Goal: Check status: Check status

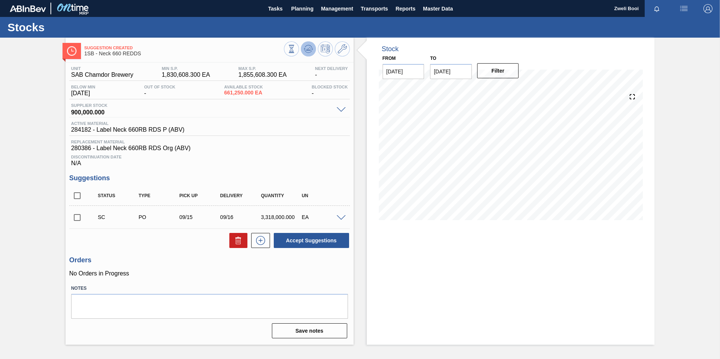
click at [312, 50] on icon at bounding box center [312, 49] width 2 height 1
click at [300, 10] on span "Planning" at bounding box center [302, 8] width 22 height 9
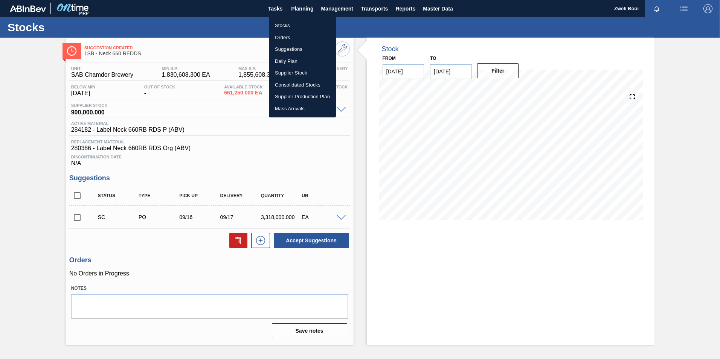
click at [293, 25] on li "Stocks" at bounding box center [302, 26] width 67 height 12
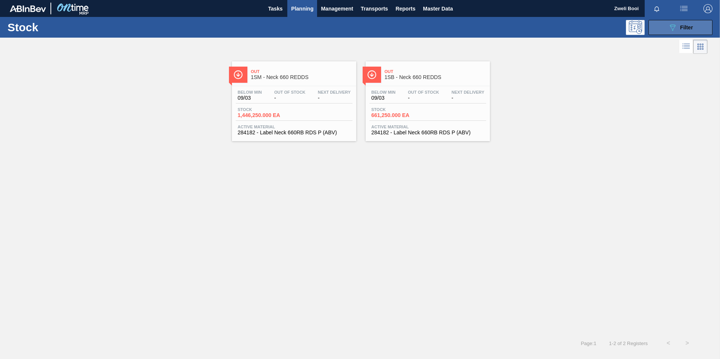
click at [687, 24] on span "Filter" at bounding box center [686, 27] width 13 height 6
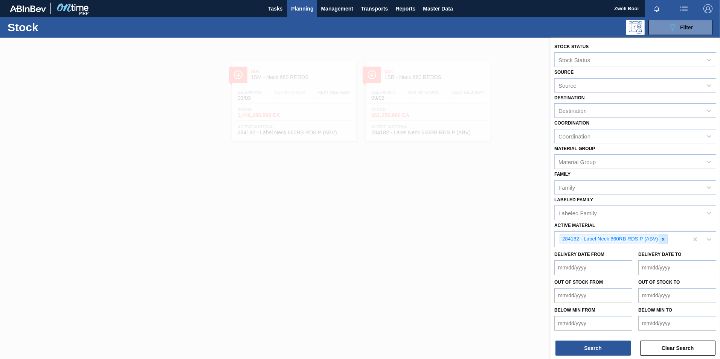
click at [661, 240] on icon at bounding box center [662, 239] width 5 height 5
paste Material "285007"
type Material "285007"
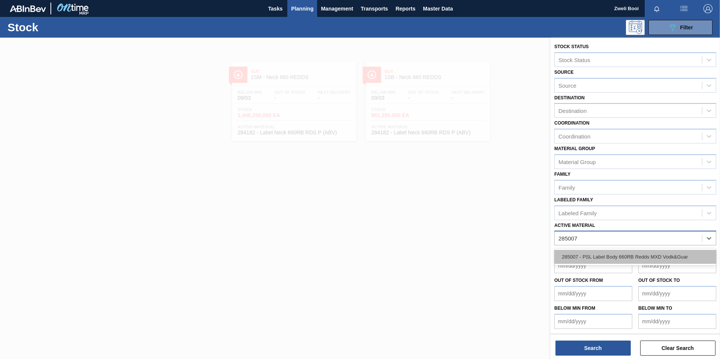
click at [638, 256] on div "285007 - PSL Label Body 660RB Redds MXD Vodk&Guar" at bounding box center [635, 257] width 162 height 14
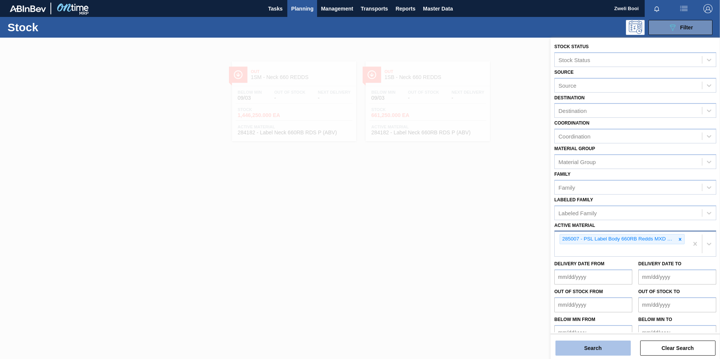
click at [615, 347] on button "Search" at bounding box center [592, 348] width 75 height 15
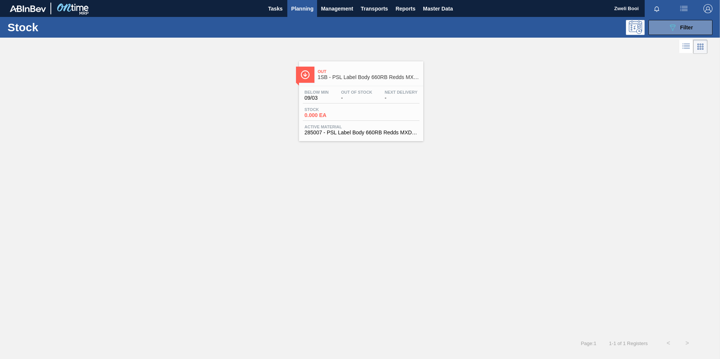
click at [387, 75] on span "1SB - PSL Label Body 660RB Redds MXD Vodk&Guar" at bounding box center [369, 78] width 102 height 6
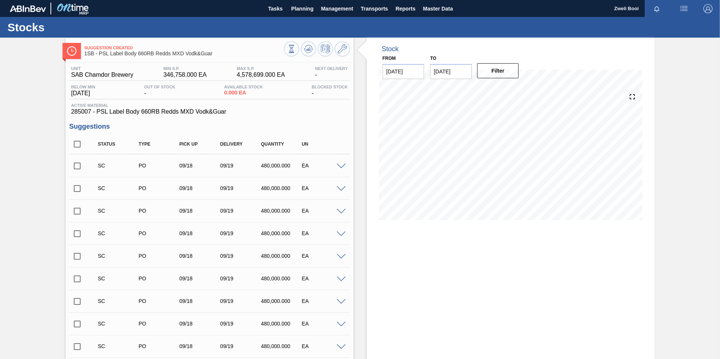
click at [75, 165] on input "checkbox" at bounding box center [77, 166] width 16 height 16
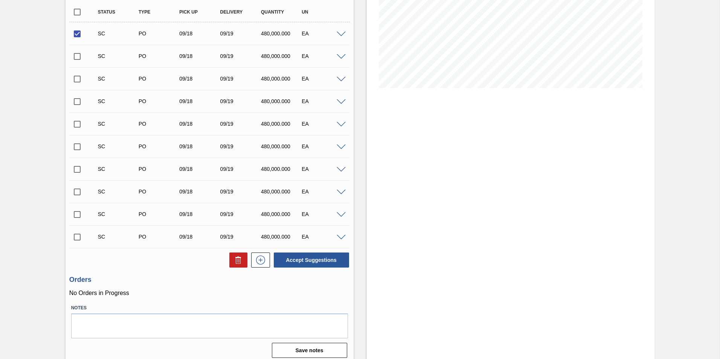
scroll to position [137, 0]
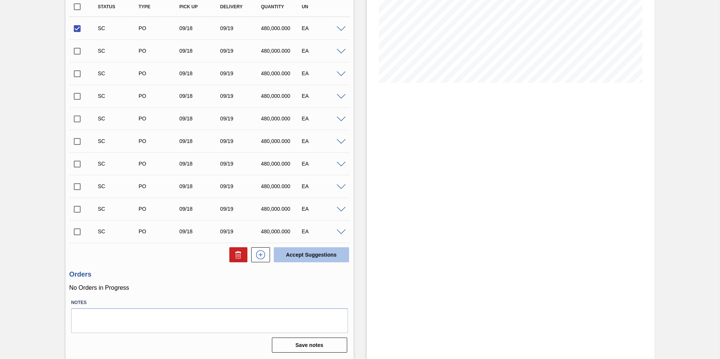
click at [321, 259] on button "Accept Suggestions" at bounding box center [311, 254] width 75 height 15
checkbox input "false"
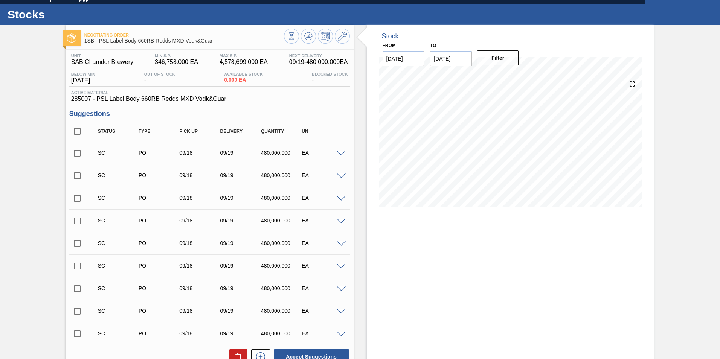
scroll to position [0, 0]
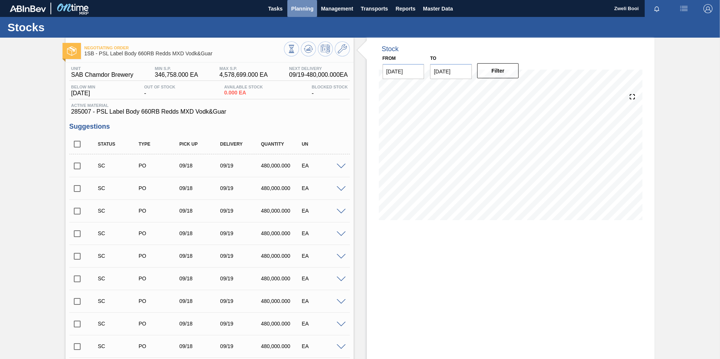
click at [300, 10] on span "Planning" at bounding box center [302, 8] width 22 height 9
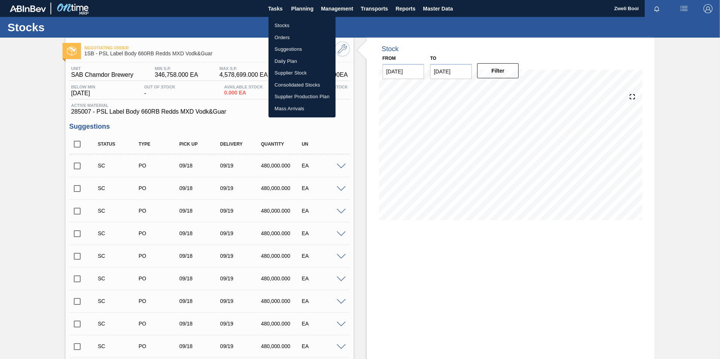
click at [286, 24] on li "Stocks" at bounding box center [301, 26] width 67 height 12
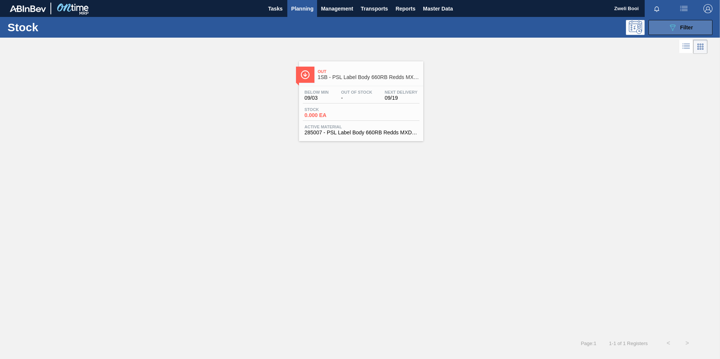
click at [693, 32] on button "089F7B8B-B2A5-4AFE-B5C0-19BA573D28AC Filter" at bounding box center [680, 27] width 64 height 15
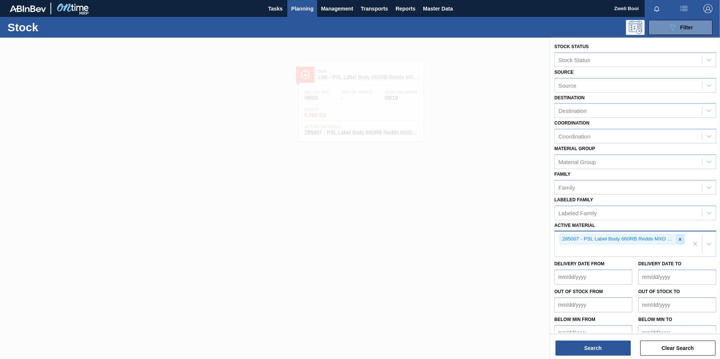
click at [679, 242] on icon at bounding box center [679, 239] width 5 height 5
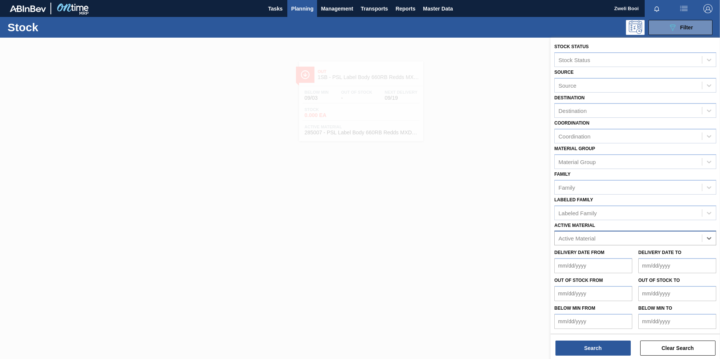
paste Material "285003"
type Material "285003"
click at [665, 255] on div "285003 - PSL Label Body 660RB Redds MXD Vodk&Pine" at bounding box center [635, 257] width 162 height 14
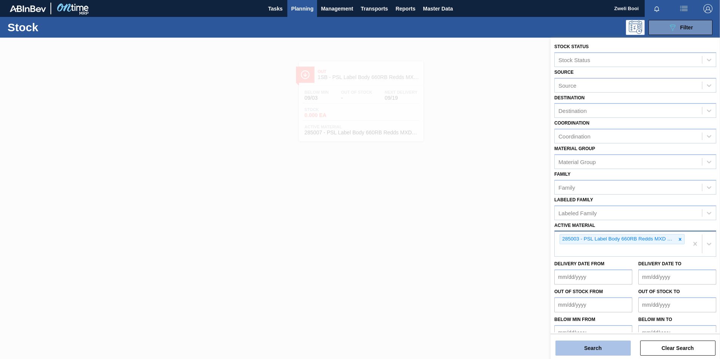
click at [602, 343] on button "Search" at bounding box center [592, 348] width 75 height 15
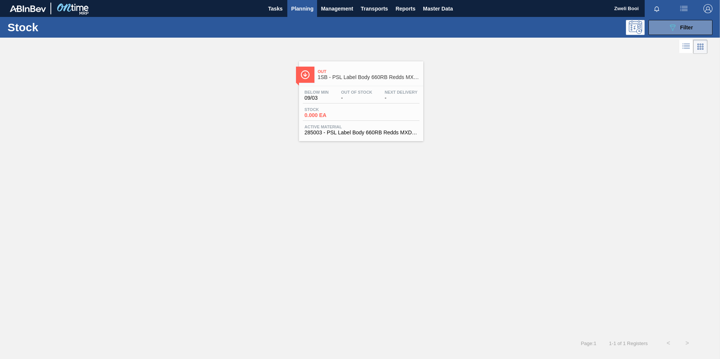
click at [361, 105] on div "Below Min 09/03 Out Of Stock - Next Delivery - Stock 0.000 EA Active Material 2…" at bounding box center [361, 111] width 124 height 51
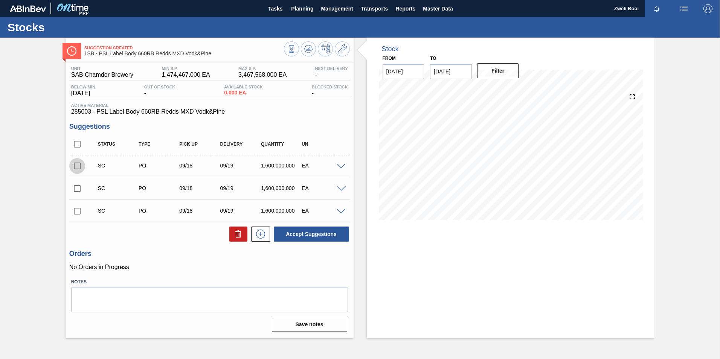
click at [75, 168] on input "checkbox" at bounding box center [77, 166] width 16 height 16
click at [317, 237] on button "Accept Suggestions" at bounding box center [311, 234] width 75 height 15
checkbox input "false"
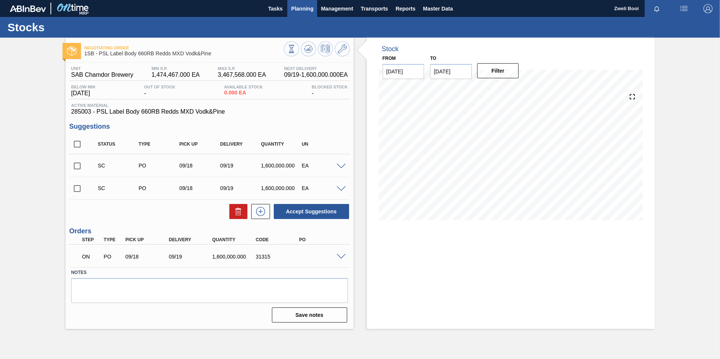
click at [310, 8] on span "Planning" at bounding box center [302, 8] width 22 height 9
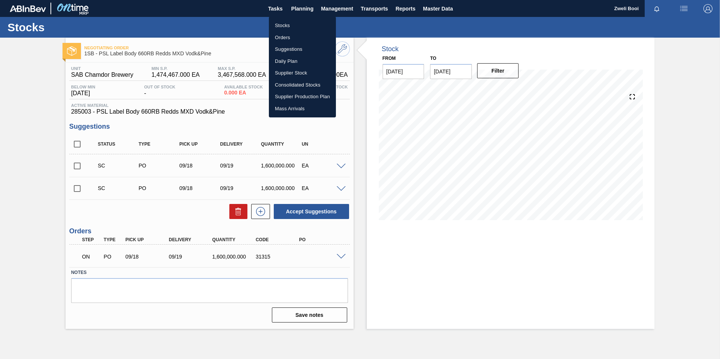
click at [298, 20] on li "Stocks" at bounding box center [302, 26] width 67 height 12
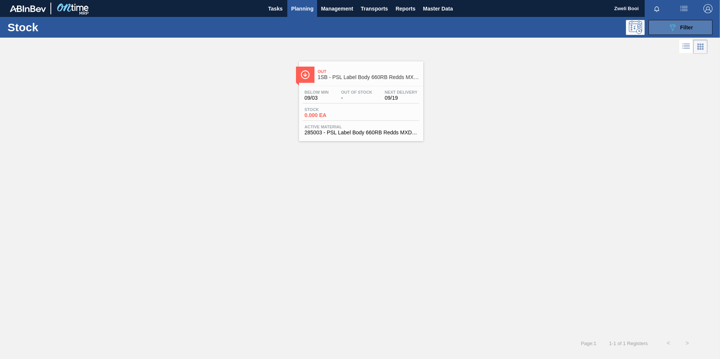
click at [666, 29] on button "089F7B8B-B2A5-4AFE-B5C0-19BA573D28AC Filter" at bounding box center [680, 27] width 64 height 15
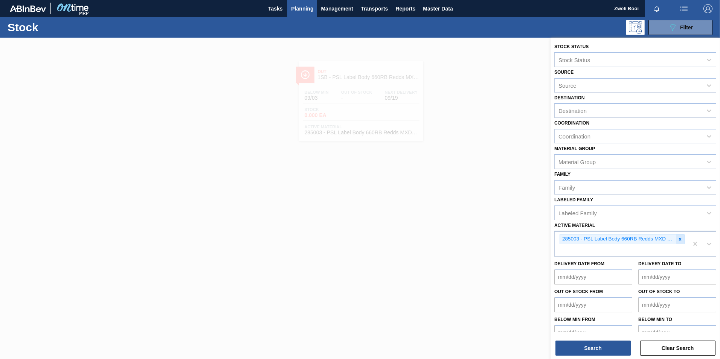
click at [679, 238] on icon at bounding box center [679, 239] width 5 height 5
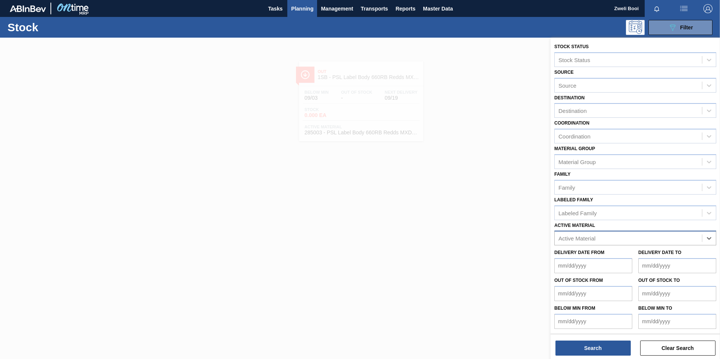
paste Material "285005"
type Material "285005"
click at [650, 255] on div "285005 - Label Neck 660RB Redds MXD Vodka & Pine" at bounding box center [635, 257] width 162 height 14
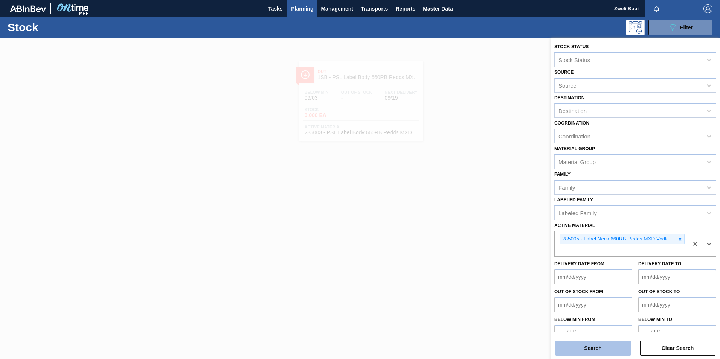
click at [612, 346] on button "Search" at bounding box center [592, 348] width 75 height 15
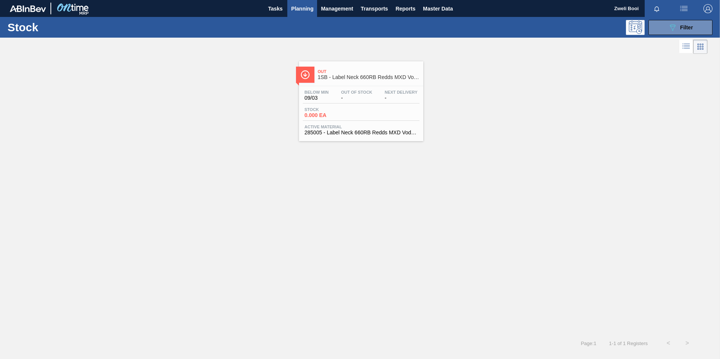
click at [373, 116] on div "Stock 0.000 EA" at bounding box center [361, 114] width 117 height 14
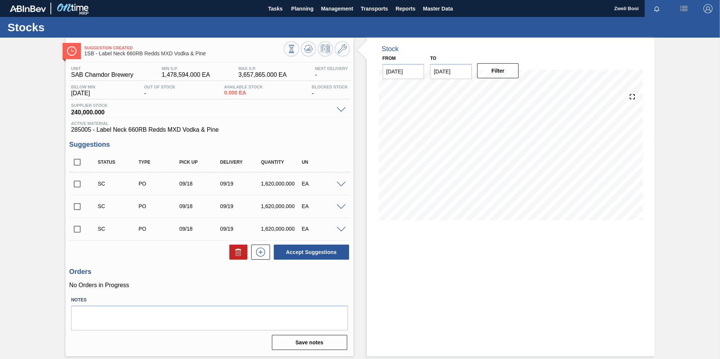
click at [81, 182] on input "checkbox" at bounding box center [77, 184] width 16 height 16
click at [335, 259] on button "Accept Suggestions" at bounding box center [311, 252] width 75 height 15
checkbox input "false"
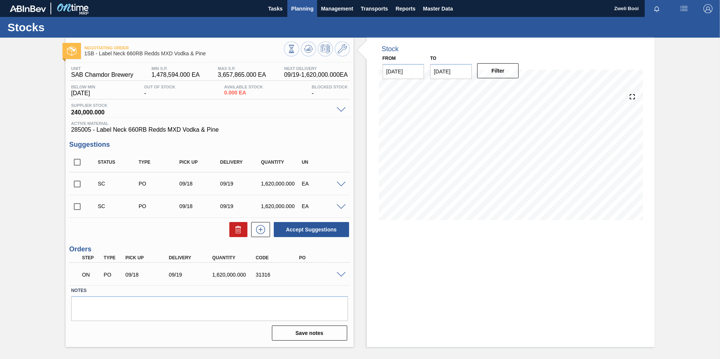
click at [294, 9] on span "Planning" at bounding box center [302, 8] width 22 height 9
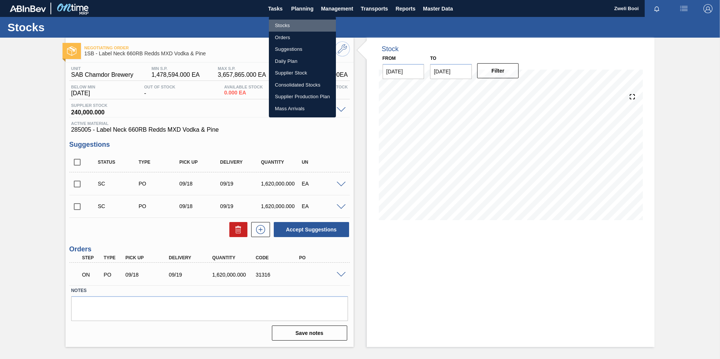
click at [284, 25] on li "Stocks" at bounding box center [302, 26] width 67 height 12
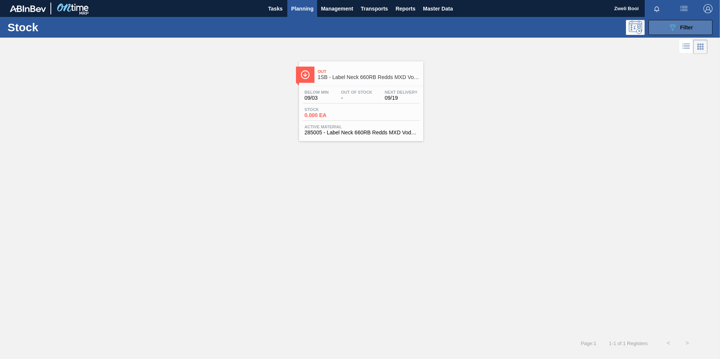
click at [677, 22] on button "089F7B8B-B2A5-4AFE-B5C0-19BA573D28AC Filter" at bounding box center [680, 27] width 64 height 15
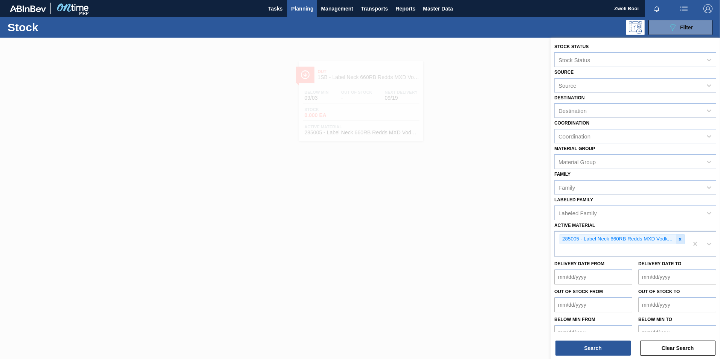
click at [681, 240] on icon at bounding box center [679, 239] width 5 height 5
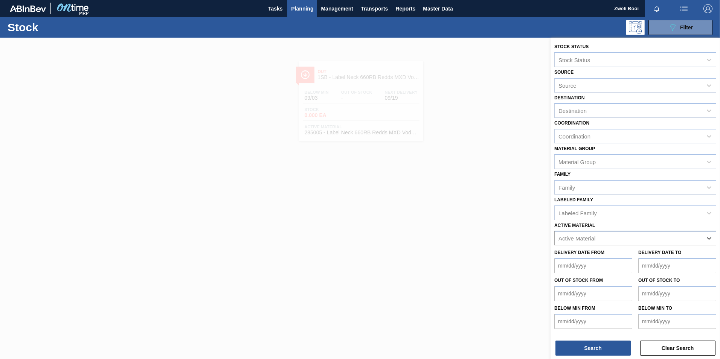
paste Material "285008"
type Material "285008"
click at [643, 257] on div "285008 - Label Neck 660RB Redds MXD Vodka&Guarana" at bounding box center [635, 257] width 162 height 14
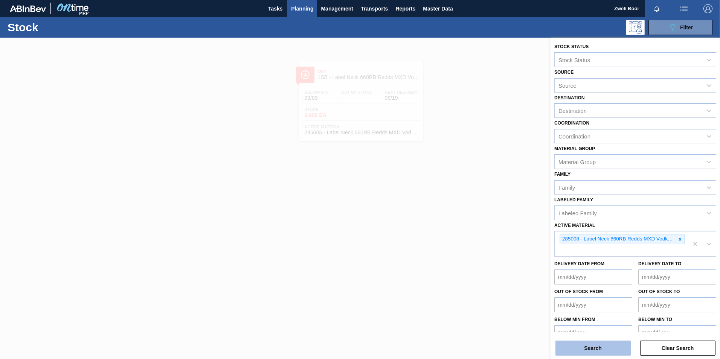
click at [604, 351] on button "Search" at bounding box center [592, 348] width 75 height 15
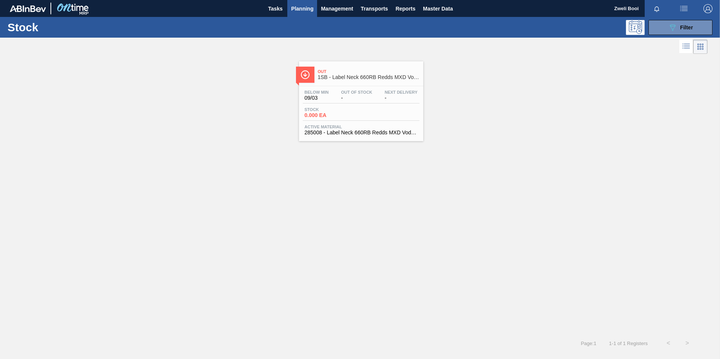
click at [352, 121] on div "Stock 0.000 EA" at bounding box center [361, 114] width 117 height 14
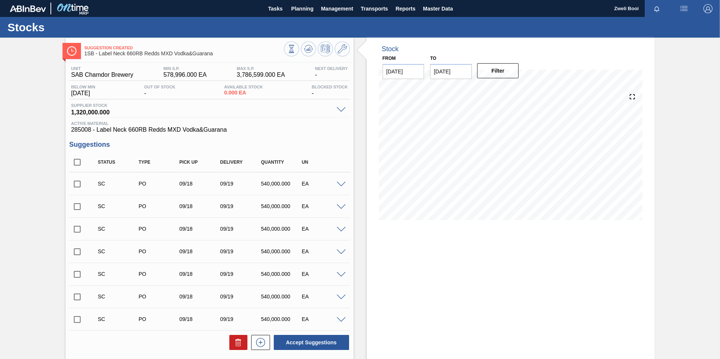
click at [76, 184] on input "checkbox" at bounding box center [77, 184] width 16 height 16
click at [316, 346] on button "Accept Suggestions" at bounding box center [311, 342] width 75 height 15
checkbox input "false"
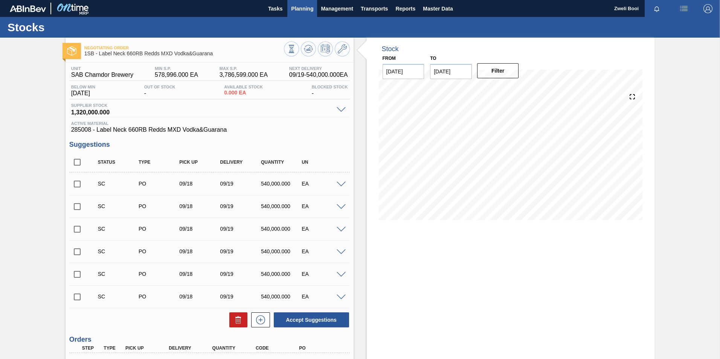
click at [307, 6] on span "Planning" at bounding box center [302, 8] width 22 height 9
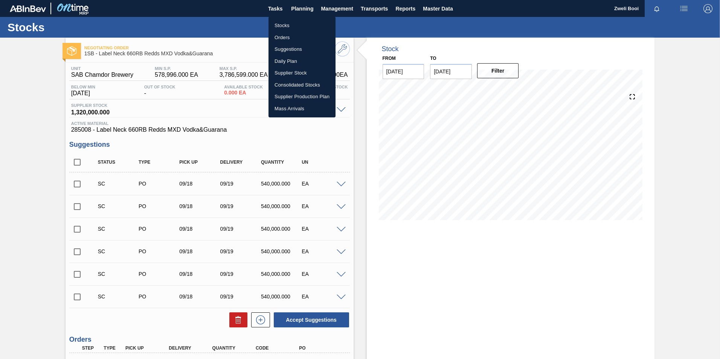
click at [279, 31] on li "Stocks" at bounding box center [301, 26] width 67 height 12
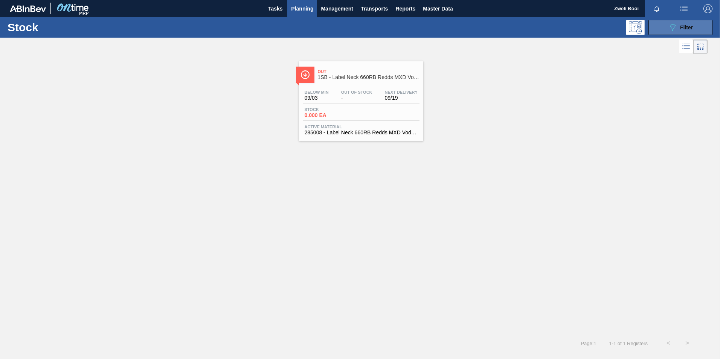
click at [676, 28] on icon "089F7B8B-B2A5-4AFE-B5C0-19BA573D28AC" at bounding box center [672, 27] width 9 height 9
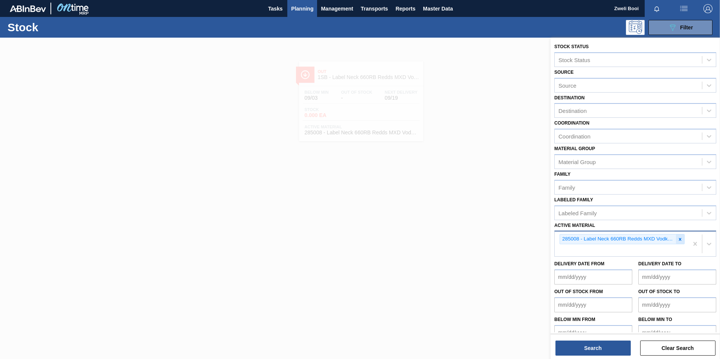
click at [679, 240] on icon at bounding box center [680, 239] width 3 height 3
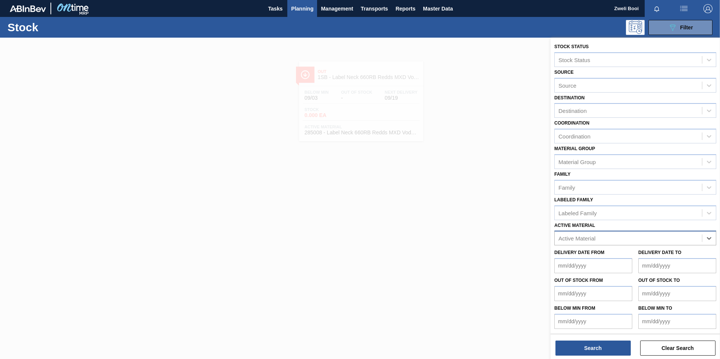
paste Material "285006"
type Material "285006"
click at [641, 259] on div "285006 - Crown P/O [PERSON_NAME] MXD Vodka & Pine" at bounding box center [635, 257] width 162 height 14
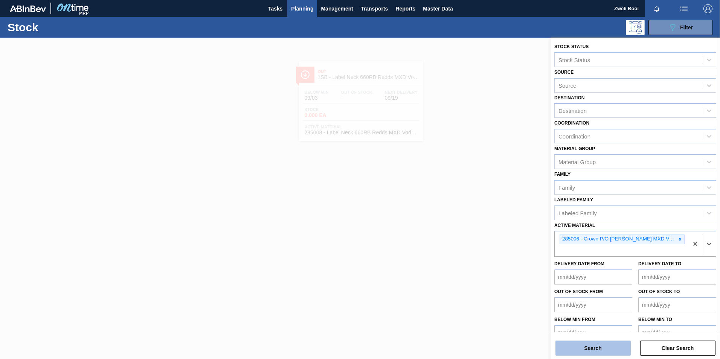
click at [597, 349] on button "Search" at bounding box center [592, 348] width 75 height 15
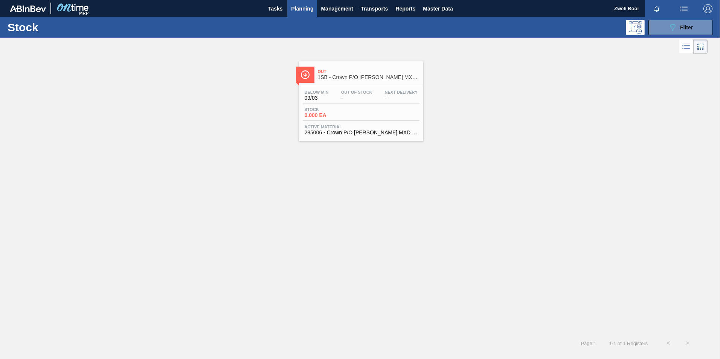
click at [341, 107] on div "Below Min 09/03 Out Of Stock - Next Delivery - Stock 0.000 EA Active Material 2…" at bounding box center [361, 111] width 124 height 51
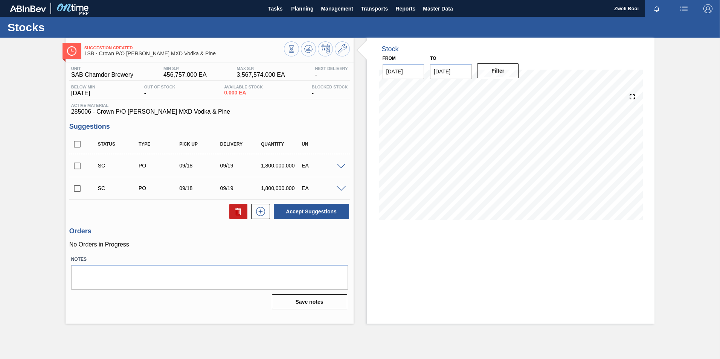
click at [77, 165] on input "checkbox" at bounding box center [77, 166] width 16 height 16
click at [321, 211] on button "Accept Suggestions" at bounding box center [311, 211] width 75 height 15
checkbox input "false"
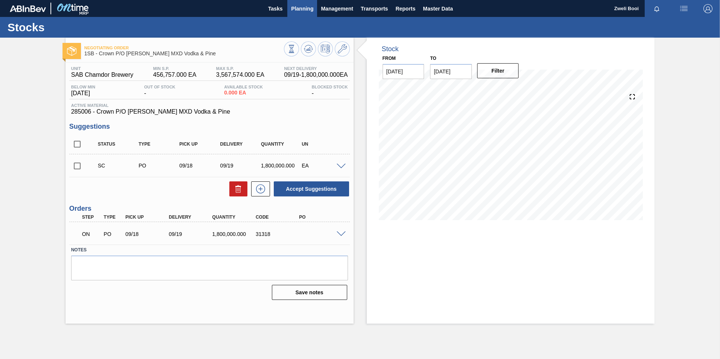
click at [300, 7] on span "Planning" at bounding box center [302, 8] width 22 height 9
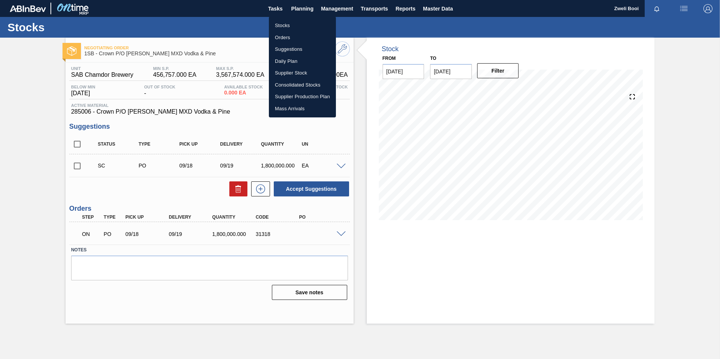
drag, startPoint x: 289, startPoint y: 25, endPoint x: 720, endPoint y: 12, distance: 430.6
click at [289, 25] on li "Stocks" at bounding box center [302, 26] width 67 height 12
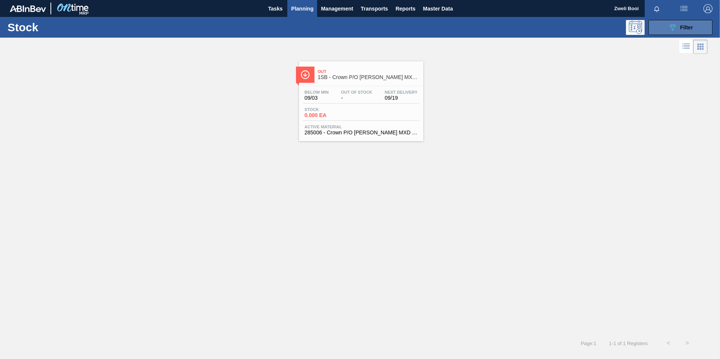
click at [676, 27] on icon "089F7B8B-B2A5-4AFE-B5C0-19BA573D28AC" at bounding box center [672, 27] width 9 height 9
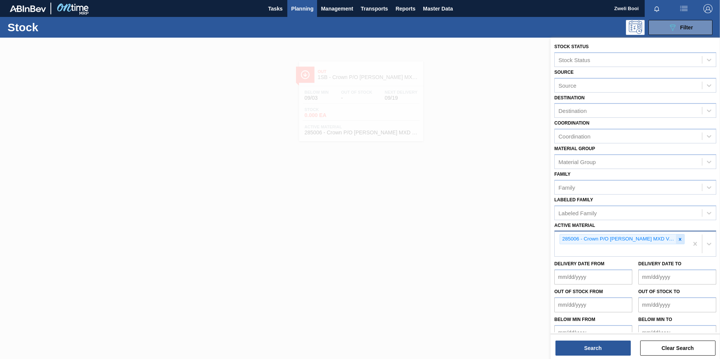
click at [679, 239] on icon at bounding box center [680, 239] width 3 height 3
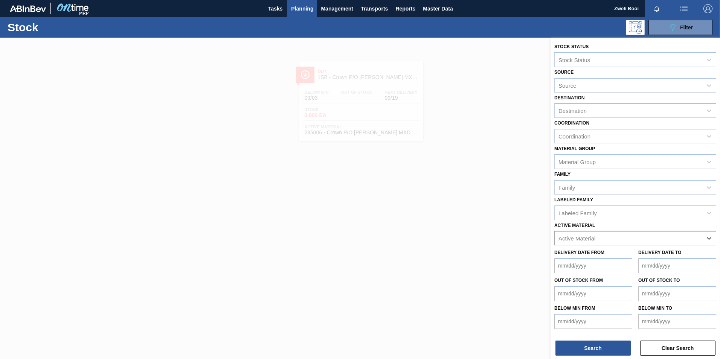
paste Material "285009"
type Material "285009"
click at [659, 256] on div "285009 - Crown P/O Redds MXD Vodka & Guarana" at bounding box center [635, 257] width 162 height 14
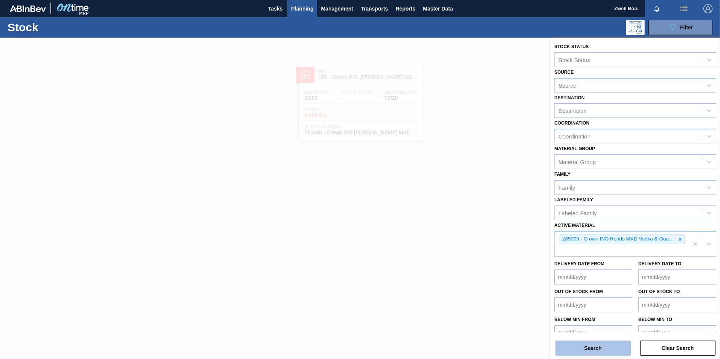
click at [605, 347] on button "Search" at bounding box center [592, 348] width 75 height 15
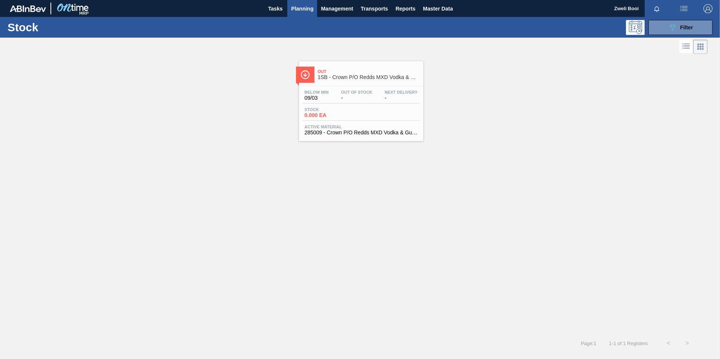
click at [374, 131] on span "285009 - Crown P/O Redds MXD Vodka & Guarana" at bounding box center [361, 133] width 113 height 6
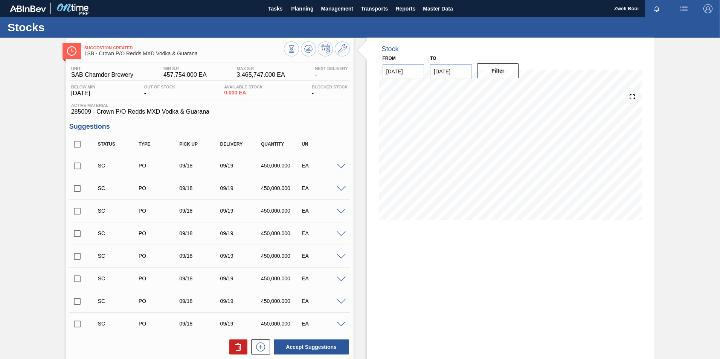
click at [74, 165] on input "checkbox" at bounding box center [77, 166] width 16 height 16
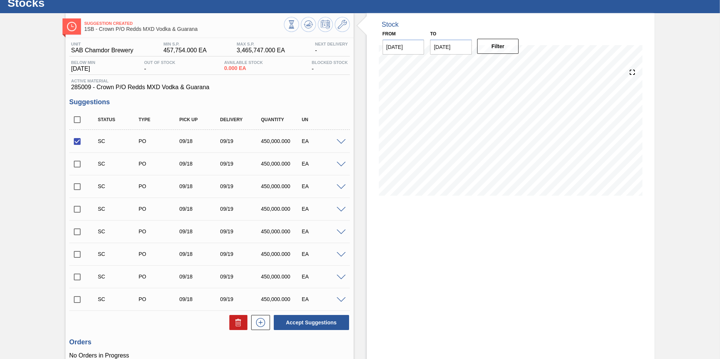
scroll to position [38, 0]
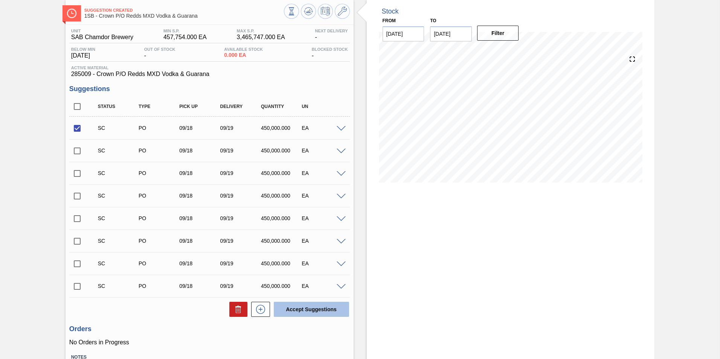
click at [321, 309] on button "Accept Suggestions" at bounding box center [311, 309] width 75 height 15
checkbox input "false"
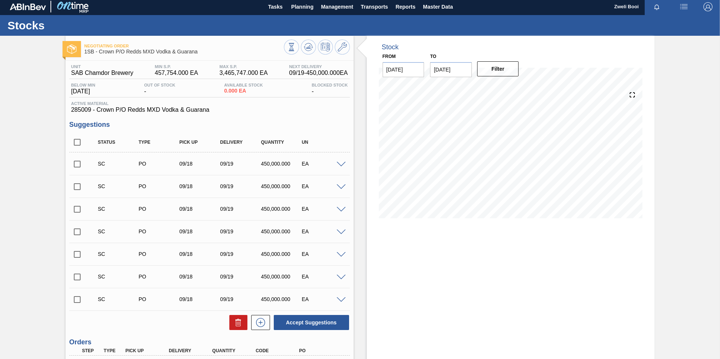
scroll to position [0, 0]
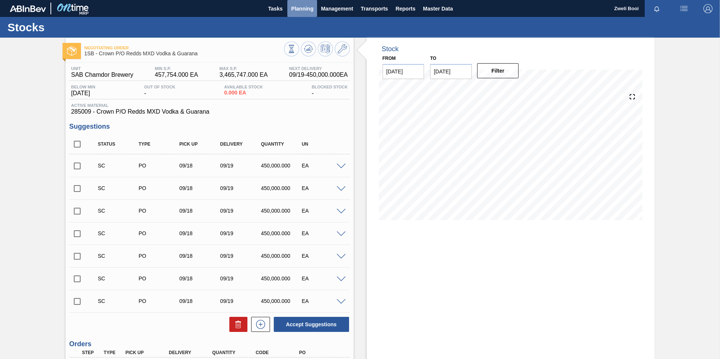
click at [306, 9] on span "Planning" at bounding box center [302, 8] width 22 height 9
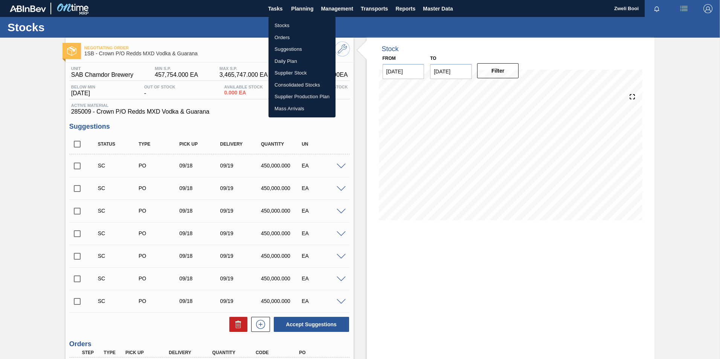
click at [290, 25] on li "Stocks" at bounding box center [301, 26] width 67 height 12
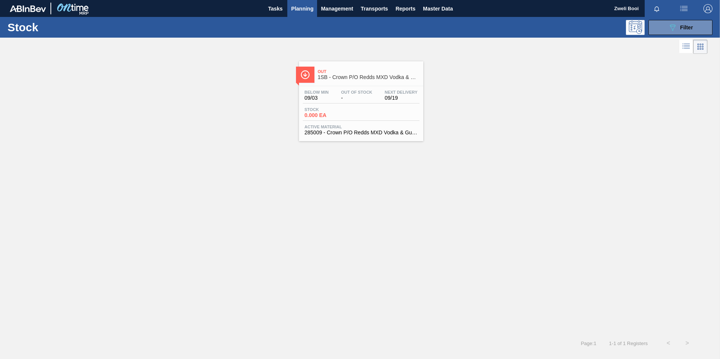
drag, startPoint x: 672, startPoint y: 25, endPoint x: 677, endPoint y: 40, distance: 16.1
click at [672, 25] on icon "089F7B8B-B2A5-4AFE-B5C0-19BA573D28AC" at bounding box center [672, 27] width 9 height 9
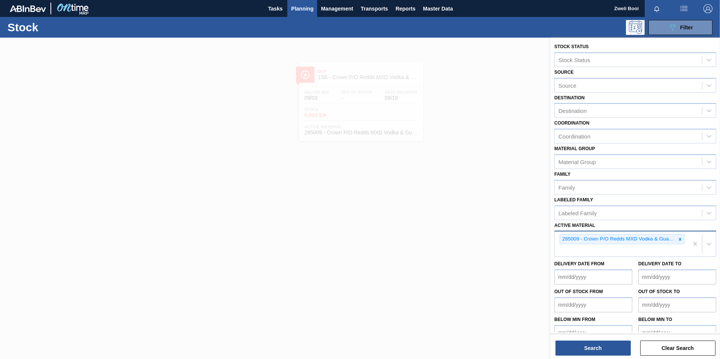
click at [674, 239] on div "285009 - Crown P/O Redds MXD Vodka & Guarana" at bounding box center [618, 239] width 116 height 9
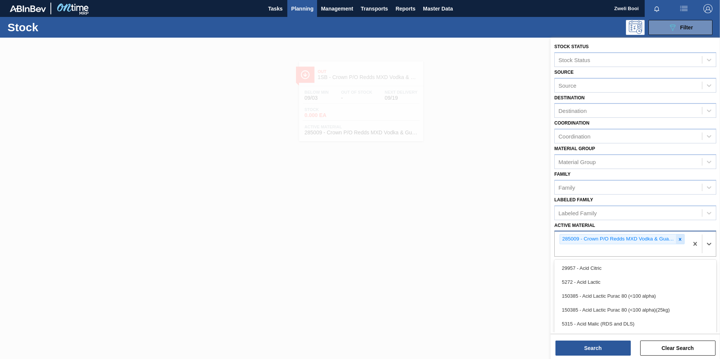
click at [680, 241] on icon at bounding box center [679, 239] width 5 height 5
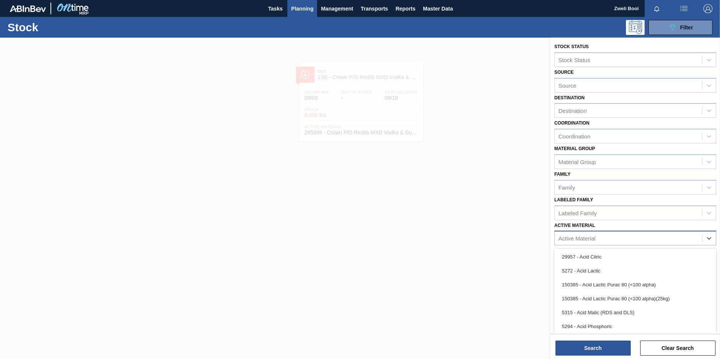
paste Material "285005"
type Material "285005"
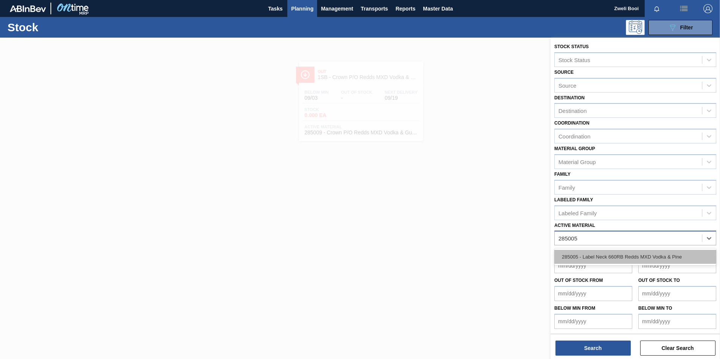
click at [602, 252] on div "285005 - Label Neck 660RB Redds MXD Vodka & Pine" at bounding box center [635, 257] width 162 height 14
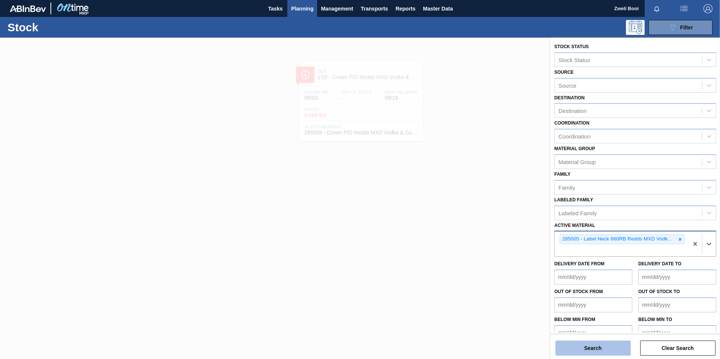
click at [609, 347] on button "Search" at bounding box center [592, 348] width 75 height 15
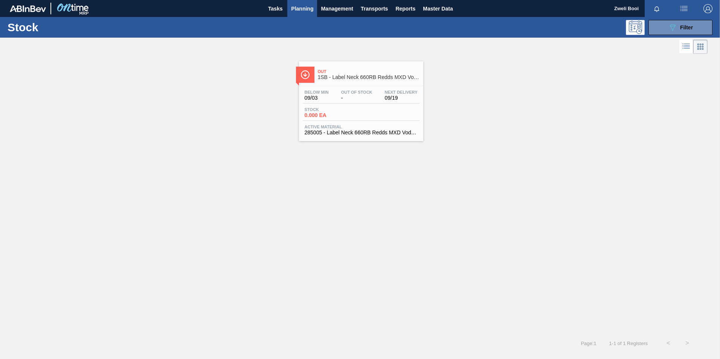
click at [354, 79] on span "1SB - Label Neck 660RB Redds MXD Vodka & Pine" at bounding box center [369, 78] width 102 height 6
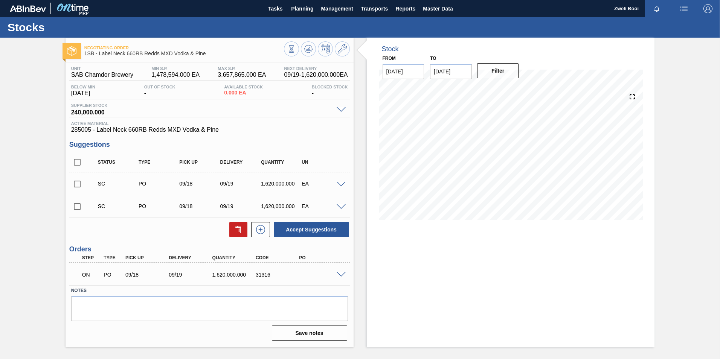
click at [340, 276] on span at bounding box center [341, 275] width 9 height 6
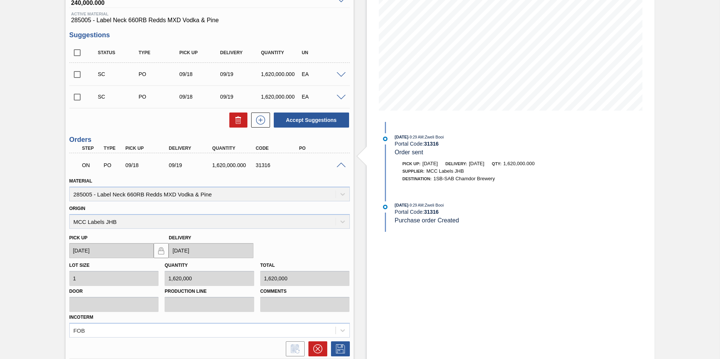
scroll to position [113, 0]
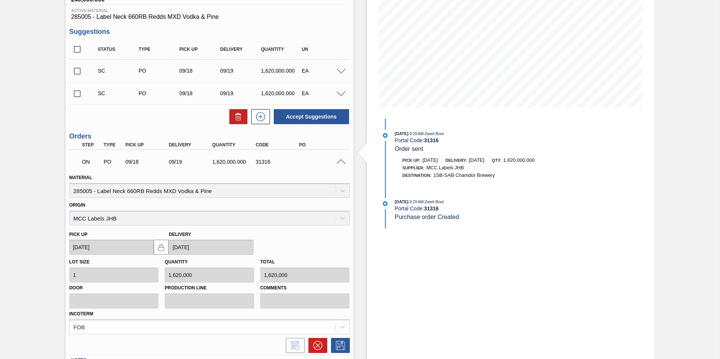
click at [345, 218] on div "Origin MCC Labels JHB" at bounding box center [209, 213] width 281 height 26
click at [342, 219] on div "Origin MCC Labels JHB" at bounding box center [209, 213] width 281 height 26
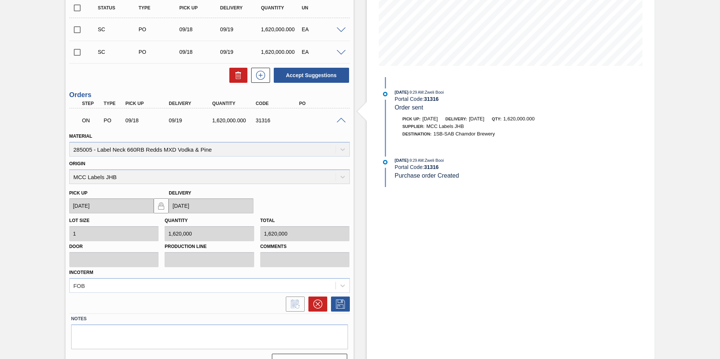
scroll to position [171, 0]
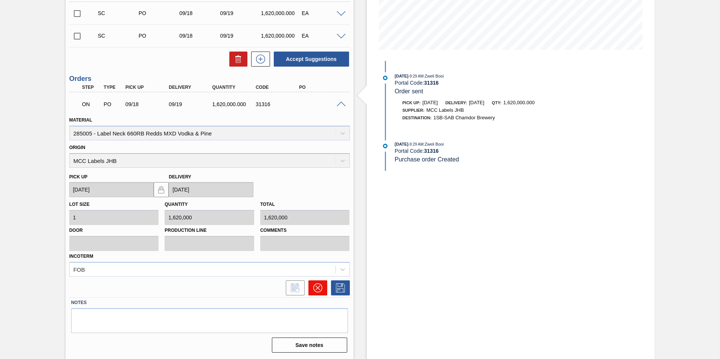
click at [322, 290] on button at bounding box center [317, 288] width 19 height 15
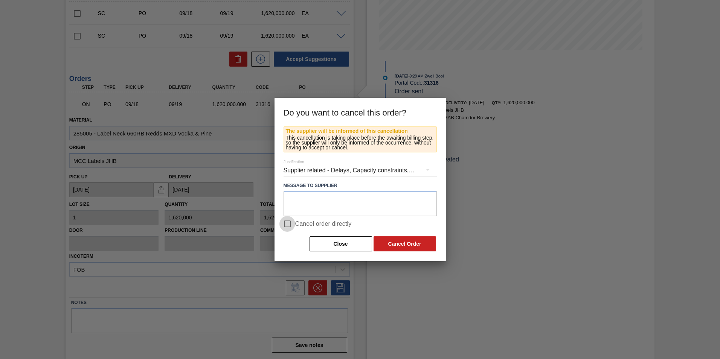
click at [285, 223] on input "Cancel order directly" at bounding box center [287, 224] width 16 height 16
checkbox input "true"
click at [418, 250] on button "Cancel Order" at bounding box center [405, 243] width 63 height 15
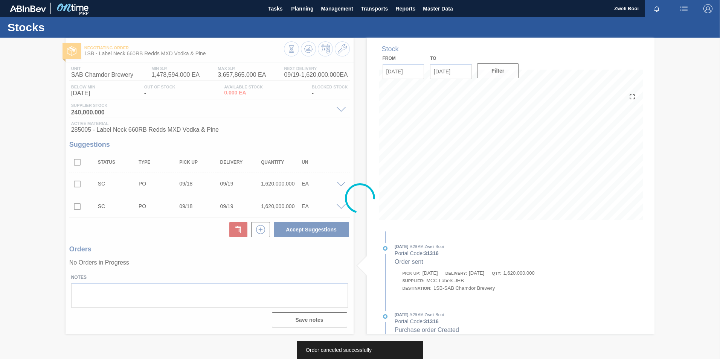
scroll to position [0, 0]
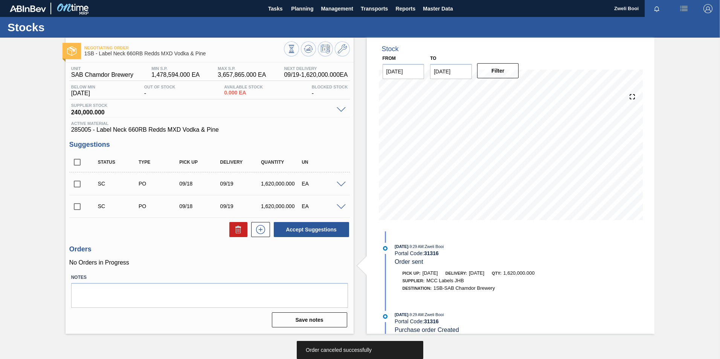
click at [339, 206] on span at bounding box center [341, 207] width 9 height 6
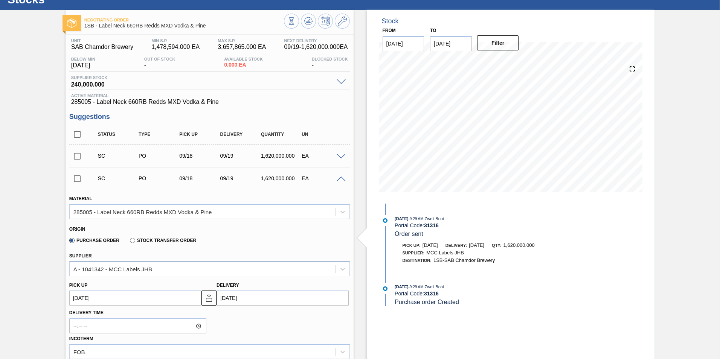
scroll to position [75, 0]
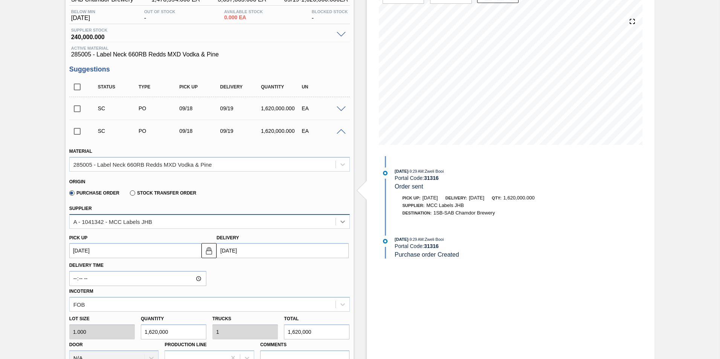
click at [345, 225] on icon at bounding box center [343, 222] width 8 height 8
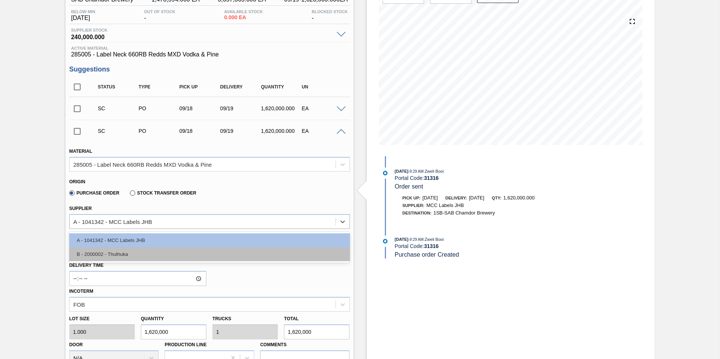
click at [270, 251] on div "B - 2000002 - Thuthuka" at bounding box center [209, 254] width 281 height 14
type input "10,000.000"
type input "162"
type input "3.857"
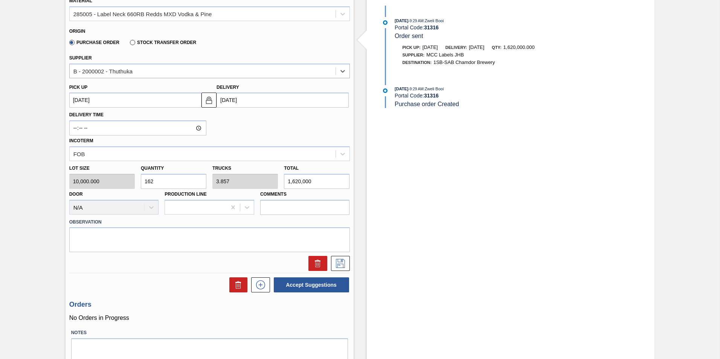
scroll to position [226, 0]
click at [340, 264] on icon at bounding box center [340, 263] width 12 height 9
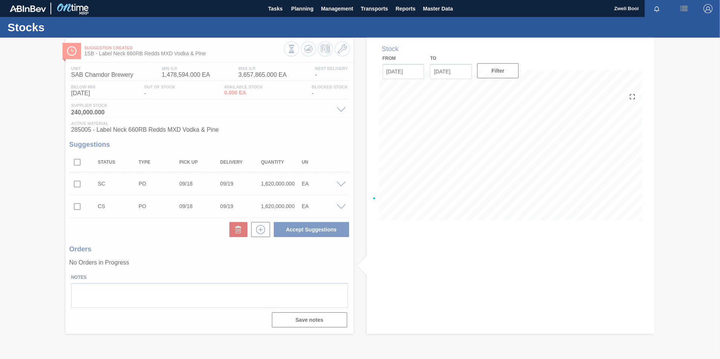
scroll to position [0, 0]
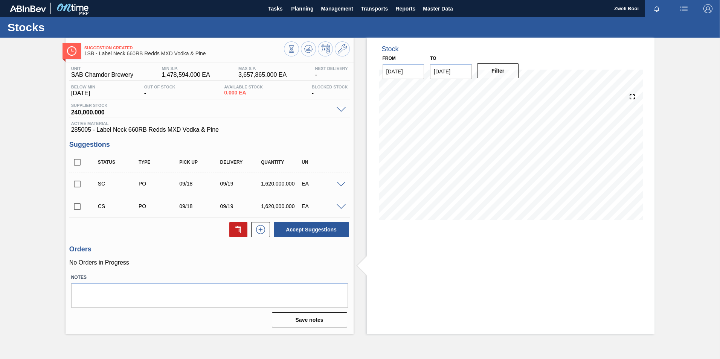
click at [342, 186] on span at bounding box center [341, 185] width 9 height 6
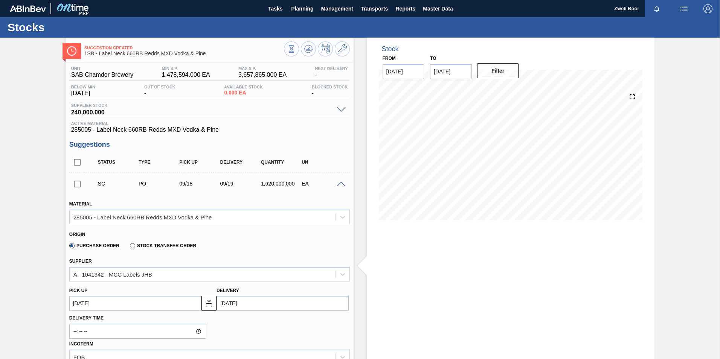
click at [340, 187] on div "SC PO 09/18 09/19 1,620,000.000 EA" at bounding box center [209, 183] width 281 height 19
click at [341, 183] on span at bounding box center [341, 185] width 9 height 6
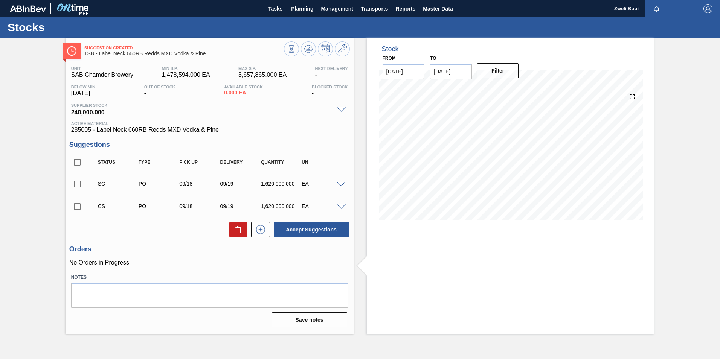
click at [340, 208] on span at bounding box center [341, 207] width 9 height 6
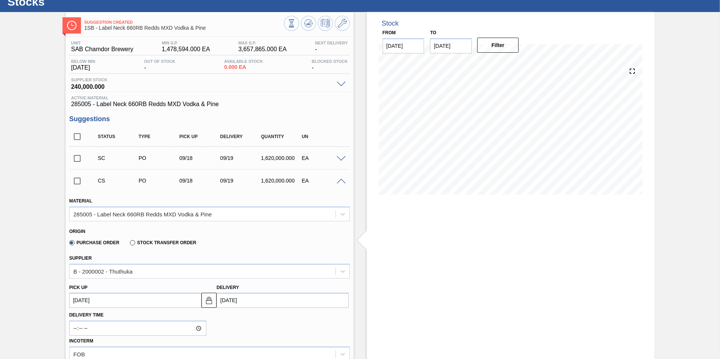
scroll to position [38, 0]
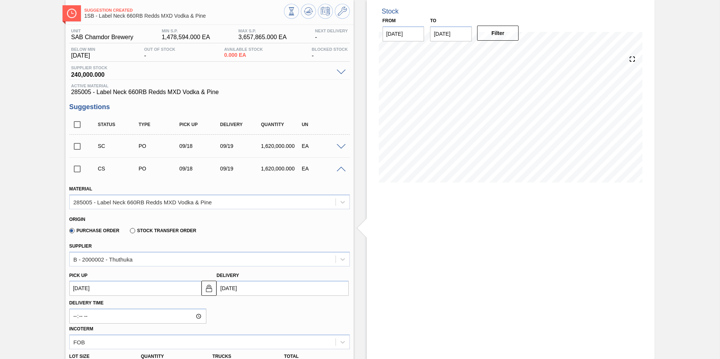
click at [340, 172] on div "CS PO 09/18 09/19 1,620,000.000 EA" at bounding box center [209, 168] width 281 height 19
click at [337, 168] on span at bounding box center [341, 170] width 9 height 6
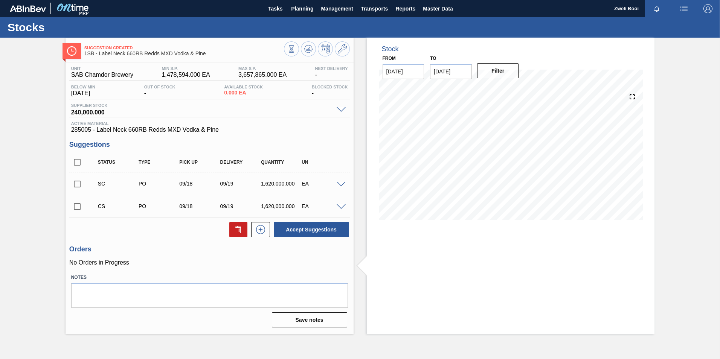
click at [80, 208] on input "checkbox" at bounding box center [77, 207] width 16 height 16
click at [298, 230] on button "Accept Suggestions" at bounding box center [311, 229] width 75 height 15
checkbox input "false"
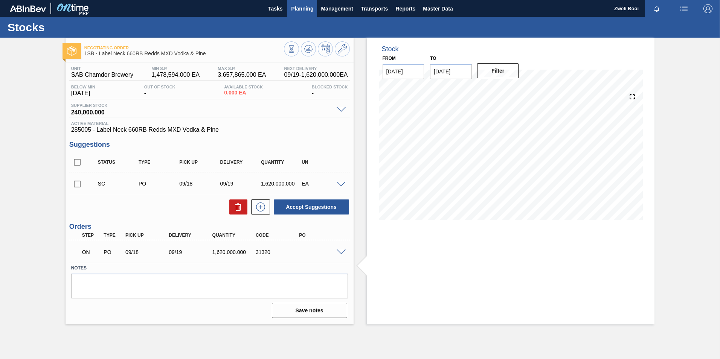
click at [303, 8] on span "Planning" at bounding box center [302, 8] width 22 height 9
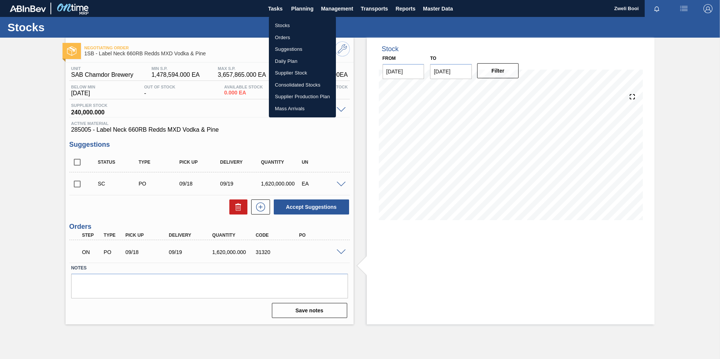
click at [285, 22] on li "Stocks" at bounding box center [302, 26] width 67 height 12
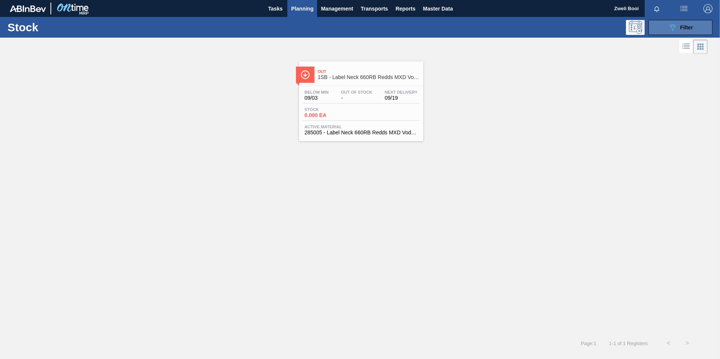
click at [689, 22] on button "089F7B8B-B2A5-4AFE-B5C0-19BA573D28AC Filter" at bounding box center [680, 27] width 64 height 15
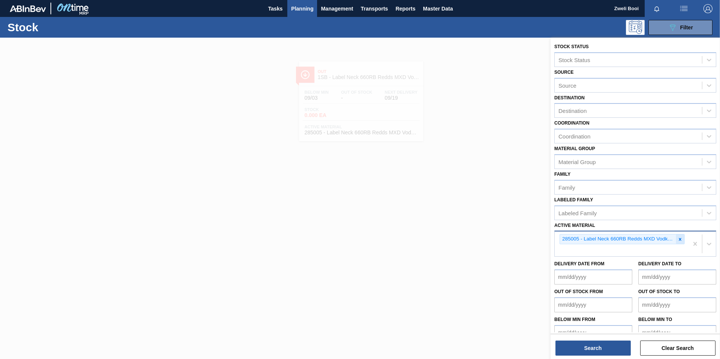
click at [682, 237] on div at bounding box center [680, 239] width 8 height 9
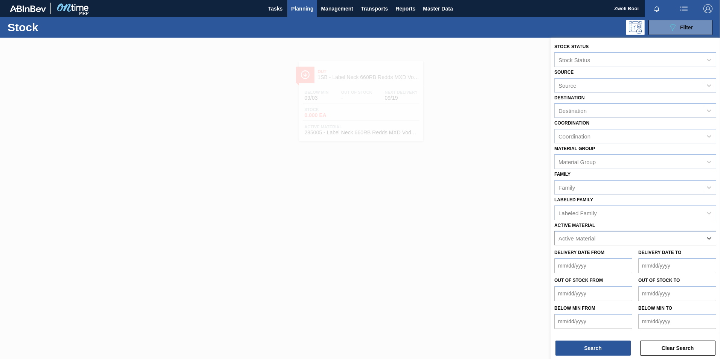
click at [574, 239] on div "Active Material" at bounding box center [576, 238] width 37 height 6
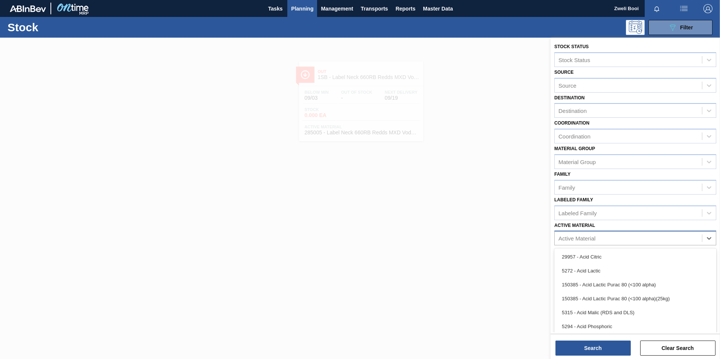
paste Material "285008"
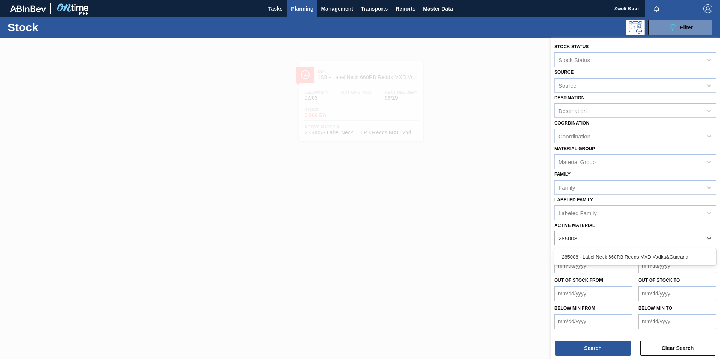
type Material "285008"
click at [673, 258] on div "285008 - Label Neck 660RB Redds MXD Vodka&Guarana" at bounding box center [635, 257] width 162 height 14
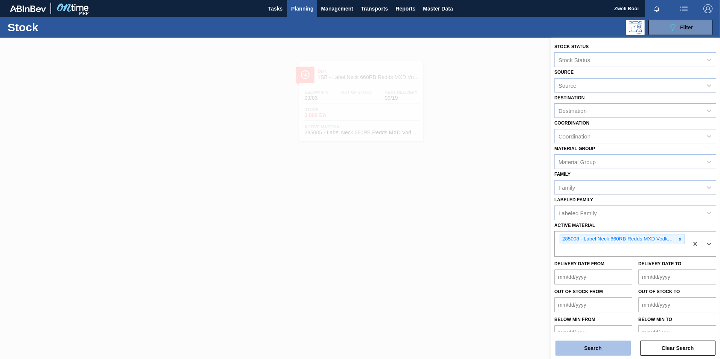
click at [600, 345] on button "Search" at bounding box center [592, 348] width 75 height 15
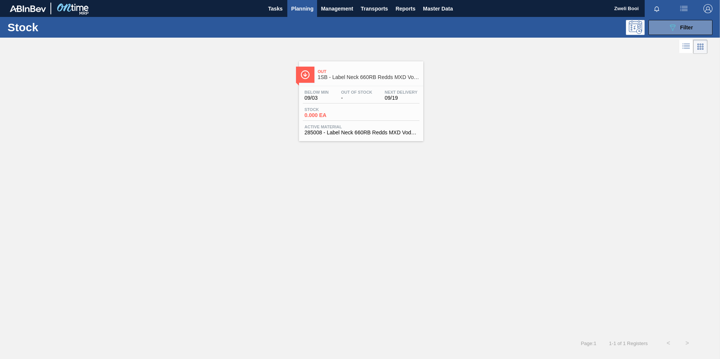
drag, startPoint x: 340, startPoint y: 84, endPoint x: 345, endPoint y: 85, distance: 4.9
click at [340, 84] on div "Out 1SB - Label Neck 660RB Redds MXD Vodka&Guarana Below Min 09/03 Out Of Stock…" at bounding box center [361, 101] width 124 height 80
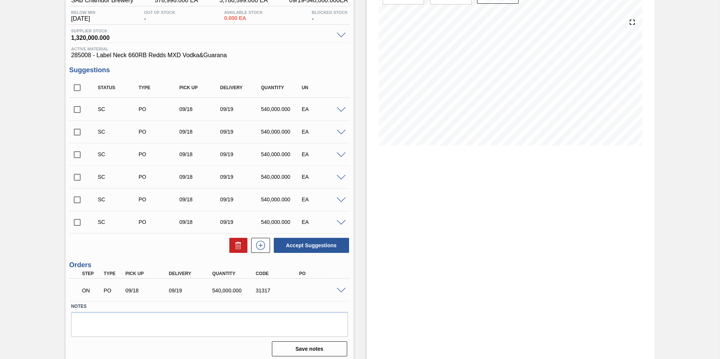
scroll to position [78, 0]
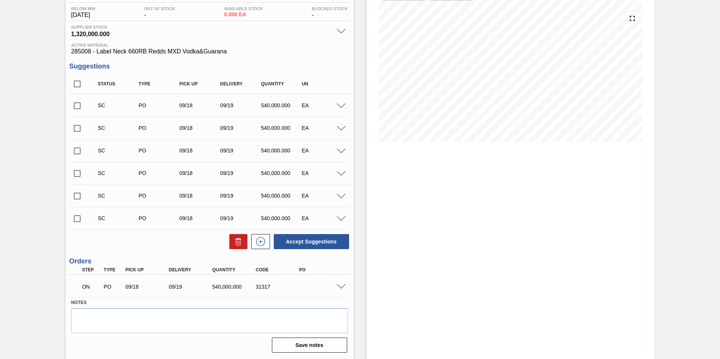
click at [342, 288] on span at bounding box center [341, 287] width 9 height 6
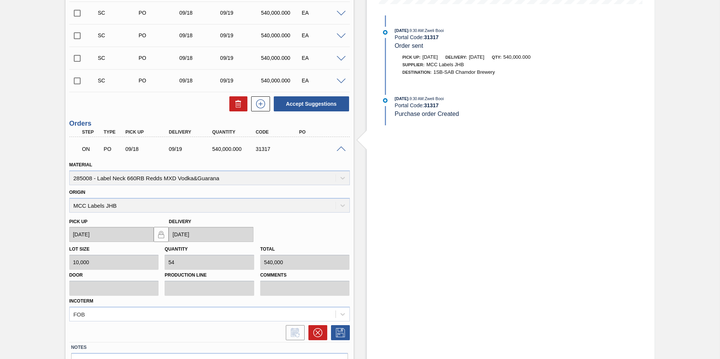
scroll to position [229, 0]
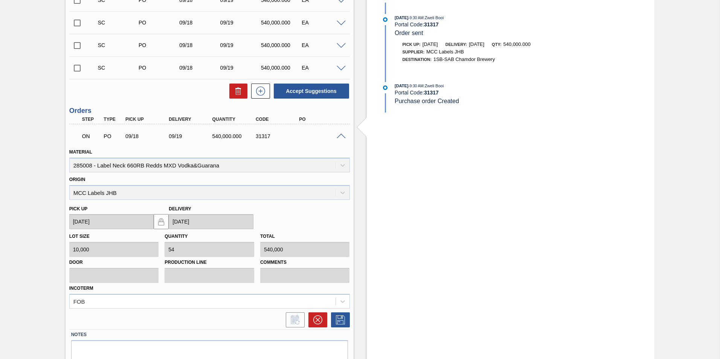
click at [327, 321] on div at bounding box center [338, 320] width 23 height 15
click at [320, 323] on icon at bounding box center [317, 320] width 9 height 9
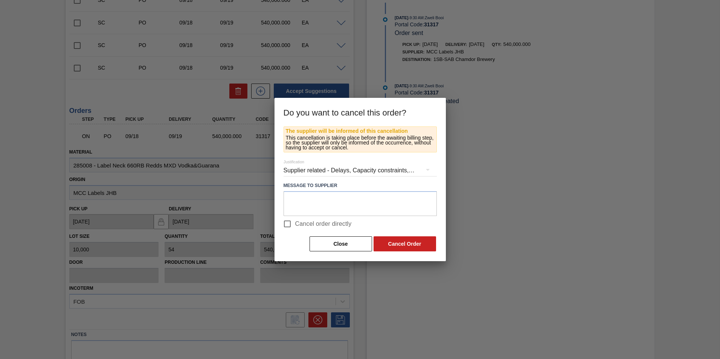
click at [281, 224] on input "Cancel order directly" at bounding box center [287, 224] width 16 height 16
checkbox input "true"
click at [417, 244] on button "Cancel Order" at bounding box center [405, 243] width 63 height 15
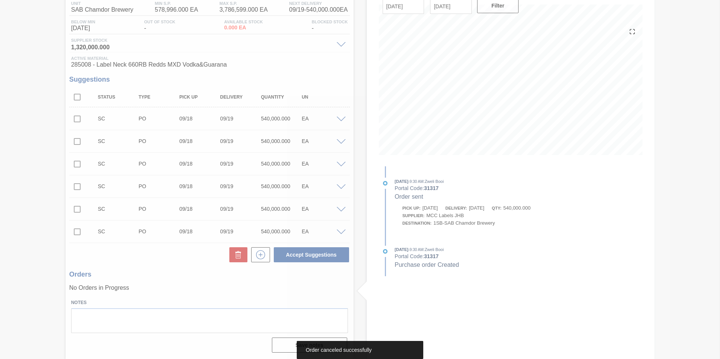
scroll to position [65, 0]
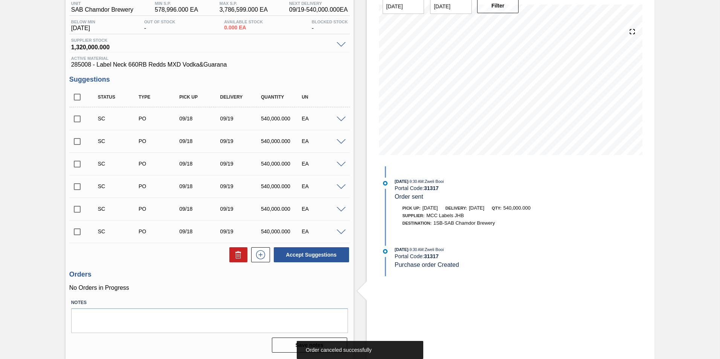
click at [340, 119] on span at bounding box center [341, 120] width 9 height 6
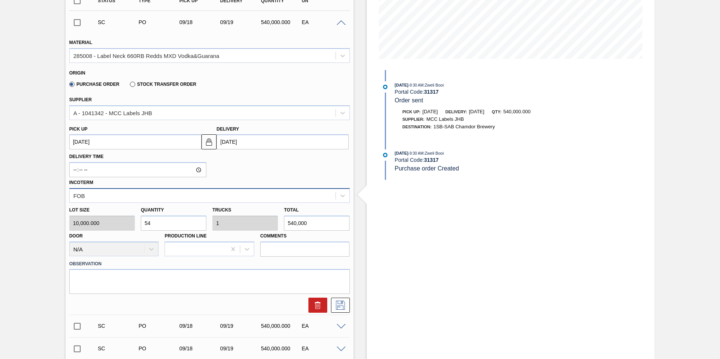
scroll to position [158, 0]
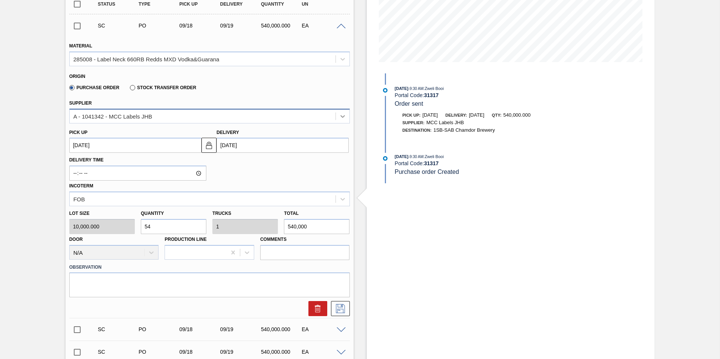
click at [342, 117] on icon at bounding box center [342, 116] width 5 height 3
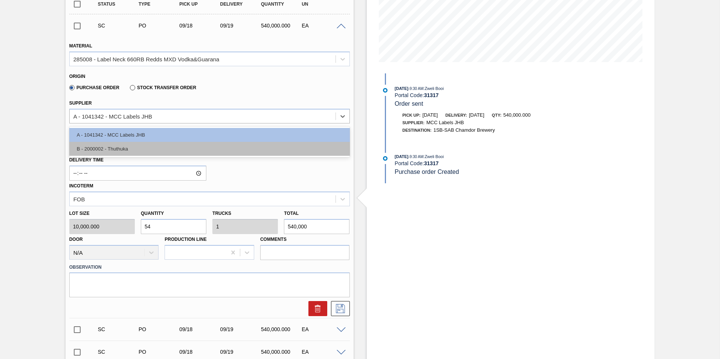
click at [258, 152] on div "B - 2000002 - Thuthuka" at bounding box center [209, 149] width 281 height 14
type input "1.286"
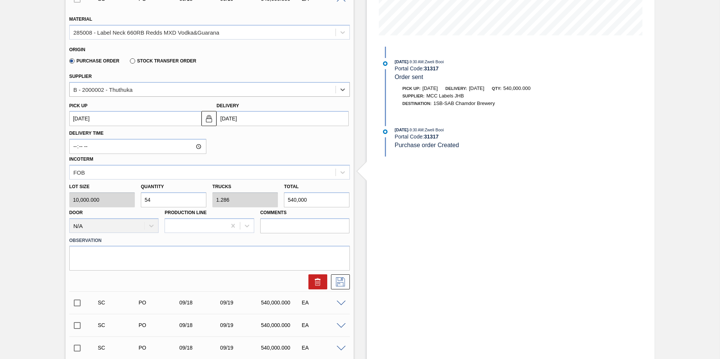
scroll to position [196, 0]
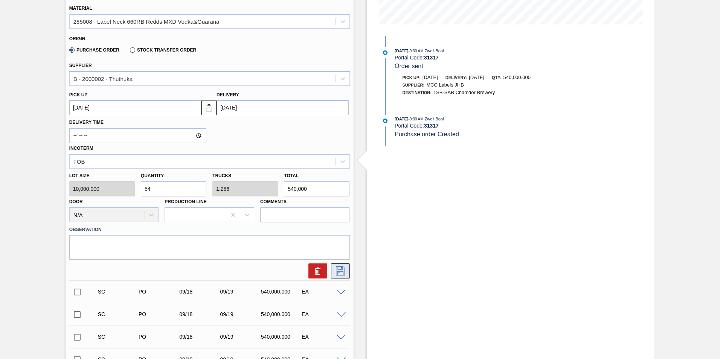
click at [342, 270] on icon at bounding box center [340, 271] width 12 height 9
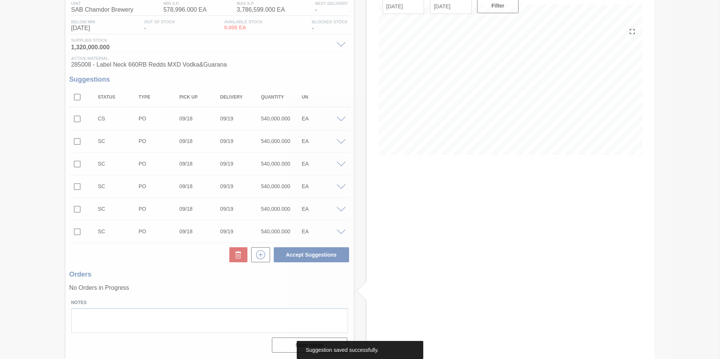
scroll to position [65, 0]
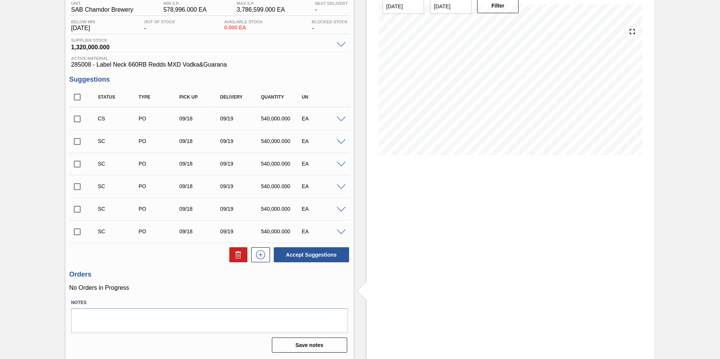
click at [341, 119] on span at bounding box center [341, 120] width 9 height 6
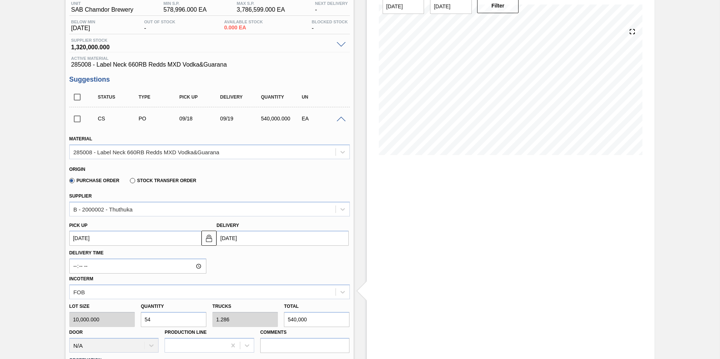
click at [341, 119] on span at bounding box center [341, 120] width 9 height 6
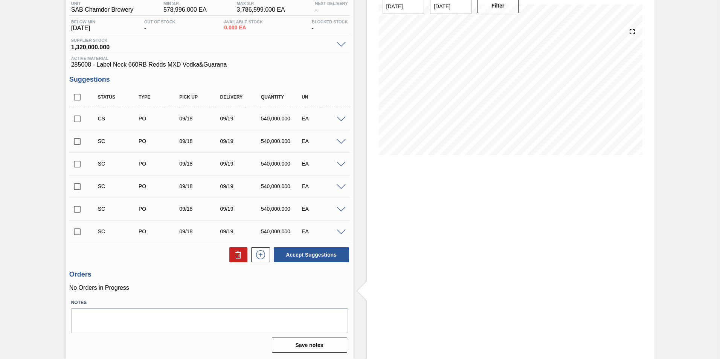
click at [79, 117] on input "checkbox" at bounding box center [77, 119] width 16 height 16
click at [326, 256] on button "Accept Suggestions" at bounding box center [311, 254] width 75 height 15
checkbox input "false"
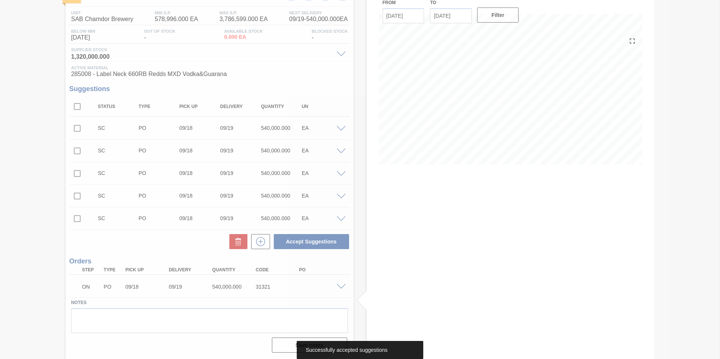
scroll to position [56, 0]
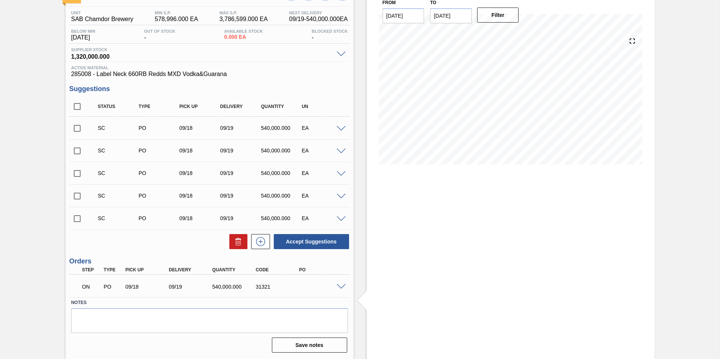
click at [340, 286] on span at bounding box center [341, 287] width 9 height 6
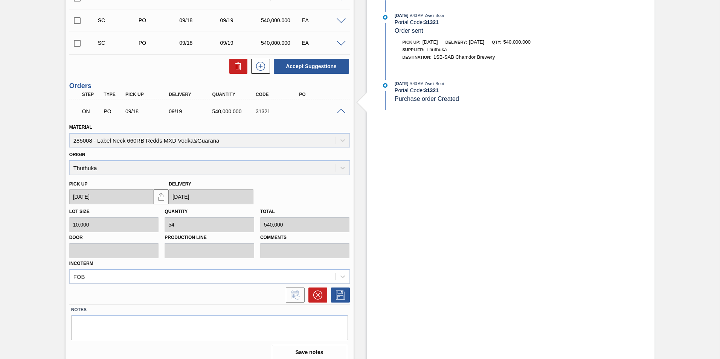
scroll to position [238, 0]
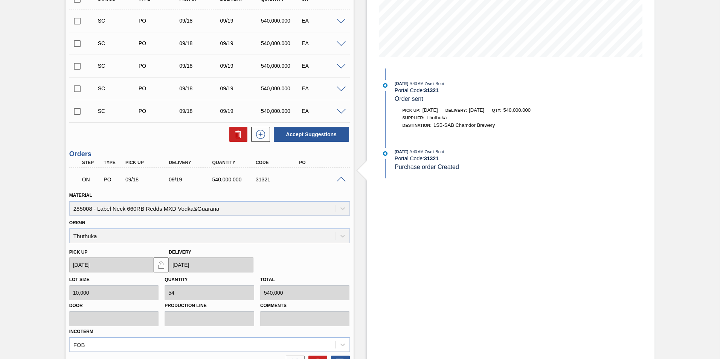
click at [342, 178] on span at bounding box center [341, 180] width 9 height 6
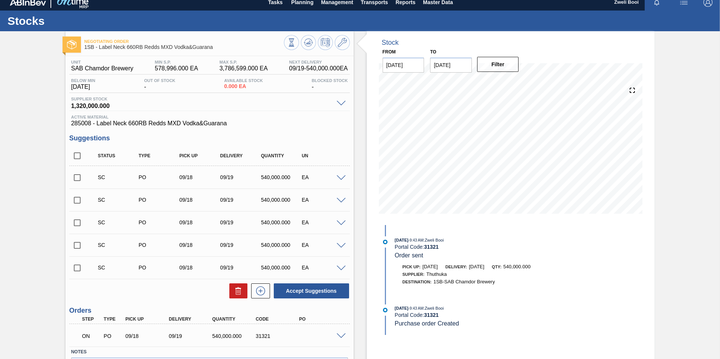
scroll to position [0, 0]
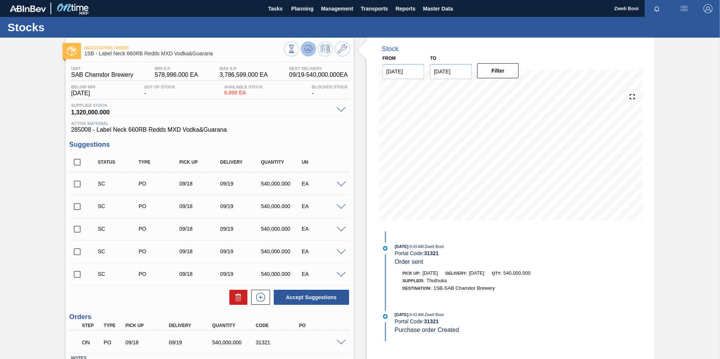
click at [306, 50] on icon at bounding box center [308, 48] width 5 height 3
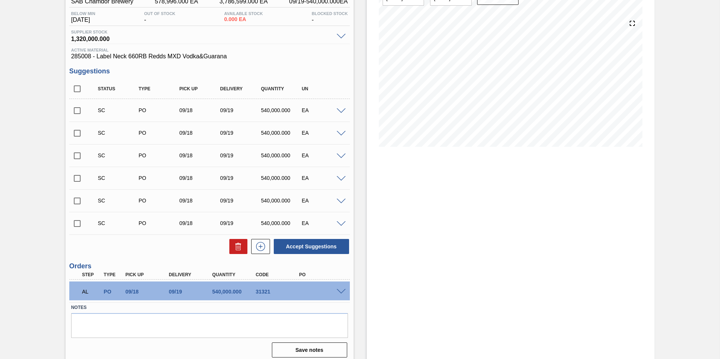
scroll to position [78, 0]
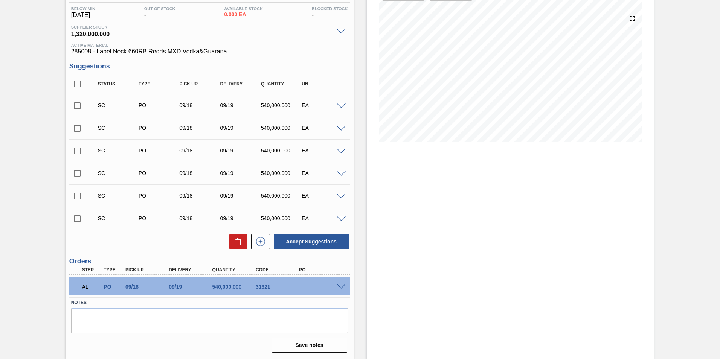
click at [340, 284] on span at bounding box center [341, 287] width 9 height 6
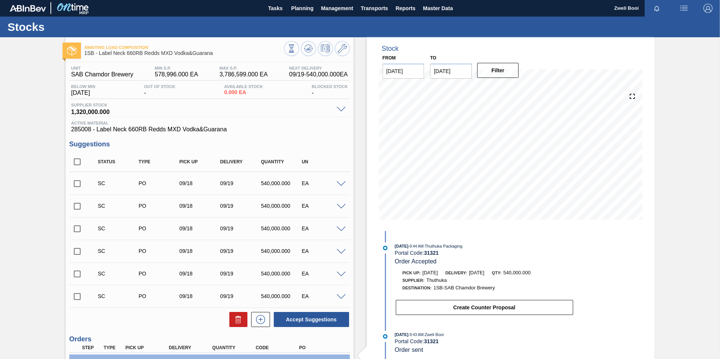
scroll to position [0, 0]
click at [308, 50] on icon at bounding box center [308, 48] width 5 height 3
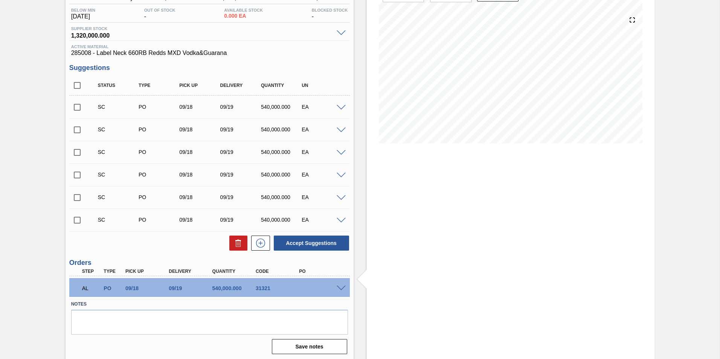
scroll to position [78, 0]
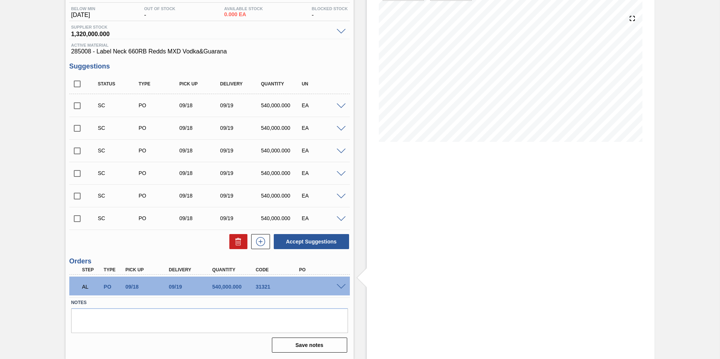
click at [339, 286] on span at bounding box center [341, 287] width 9 height 6
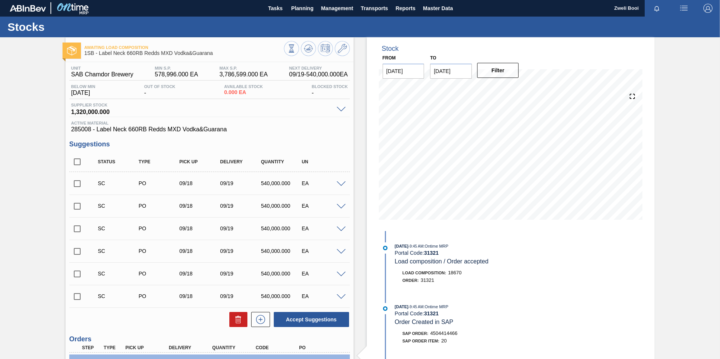
scroll to position [0, 0]
click at [306, 49] on icon at bounding box center [308, 48] width 5 height 3
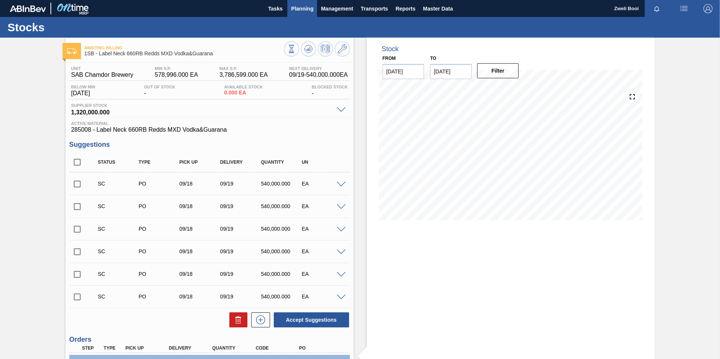
click at [312, 12] on span "Planning" at bounding box center [302, 8] width 22 height 9
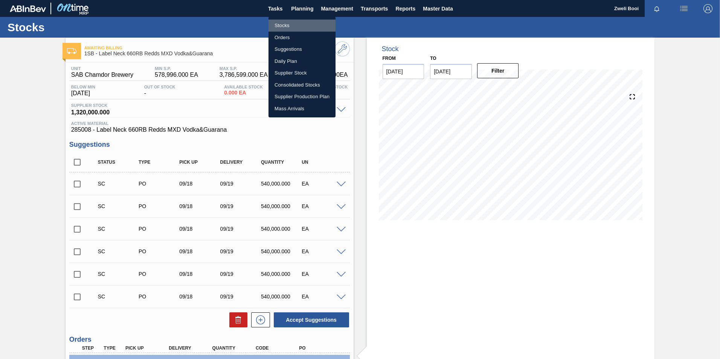
click at [292, 25] on li "Stocks" at bounding box center [301, 26] width 67 height 12
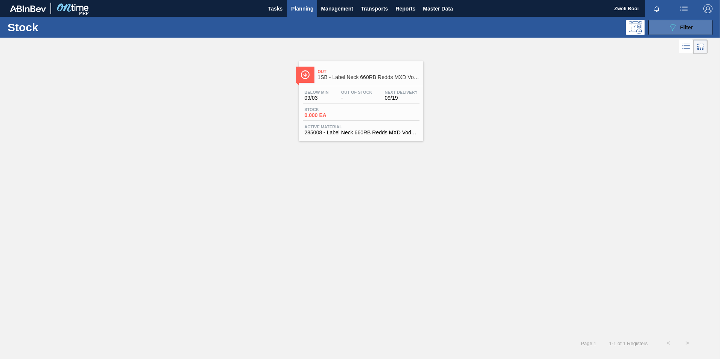
click at [691, 28] on span "Filter" at bounding box center [686, 27] width 13 height 6
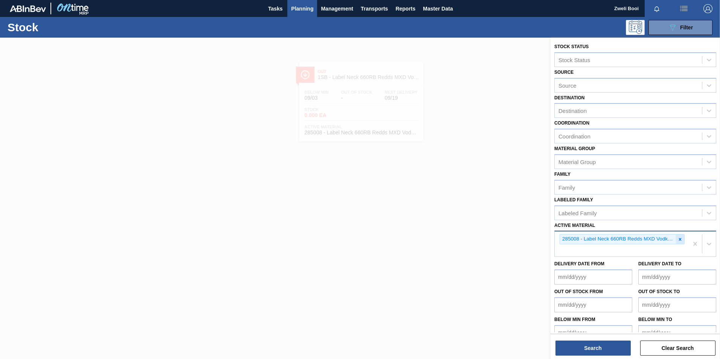
click at [677, 240] on icon at bounding box center [679, 239] width 5 height 5
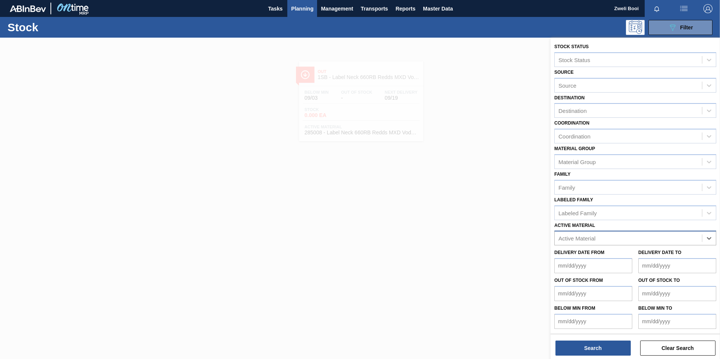
paste Material "285006"
type Material "285006"
click at [660, 245] on div "285006" at bounding box center [635, 238] width 162 height 15
click at [666, 256] on div "Delivery Date to" at bounding box center [677, 260] width 78 height 26
click at [645, 235] on div "Active Material" at bounding box center [628, 238] width 147 height 11
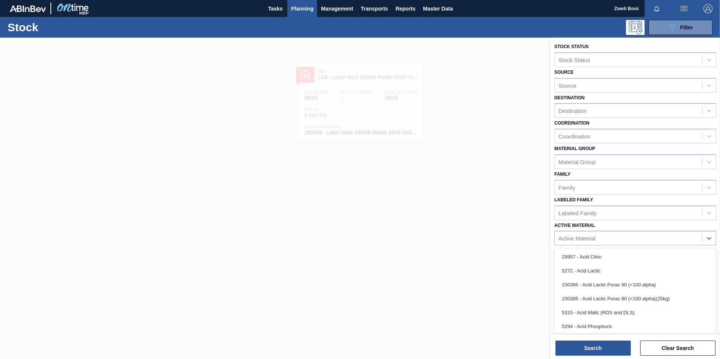
paste Material "285006"
type Material "285006"
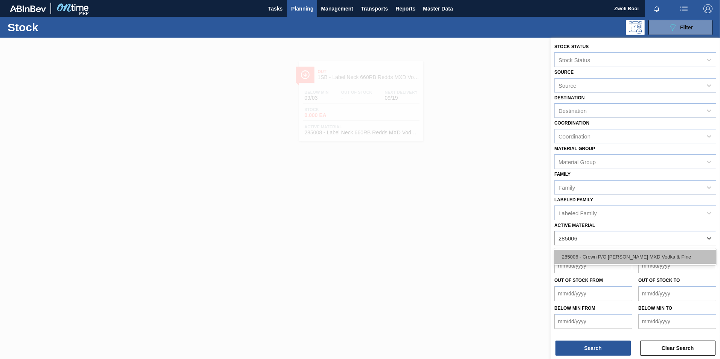
click at [631, 258] on div "285006 - Crown P/O [PERSON_NAME] MXD Vodka & Pine" at bounding box center [635, 257] width 162 height 14
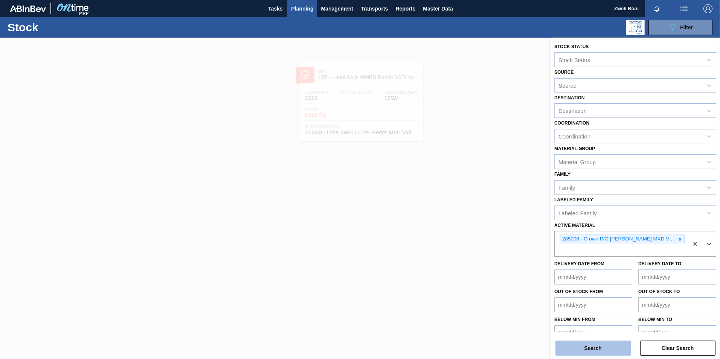
click at [604, 346] on button "Search" at bounding box center [592, 348] width 75 height 15
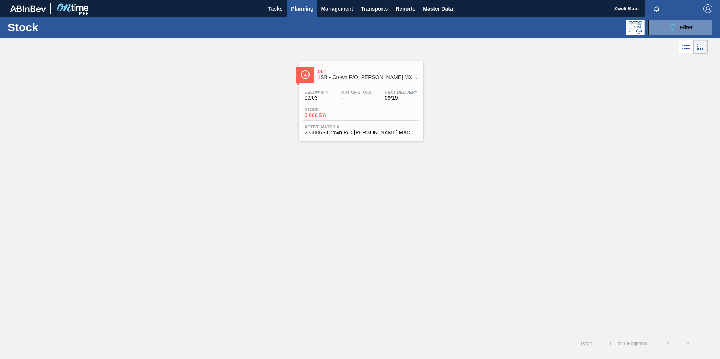
click at [362, 82] on div "Out 1SB - Crown P/O [PERSON_NAME] MXD Vodka & Pine" at bounding box center [369, 74] width 102 height 17
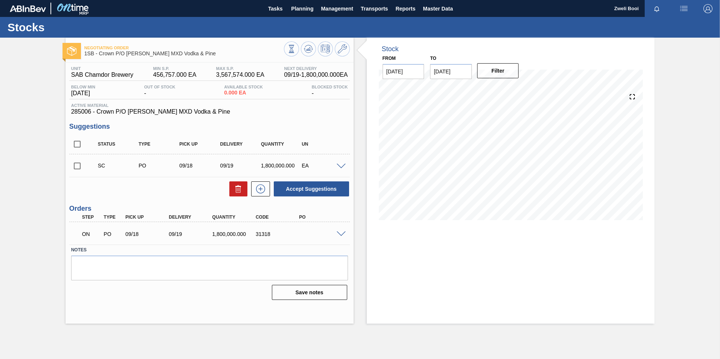
click at [343, 233] on span at bounding box center [341, 235] width 9 height 6
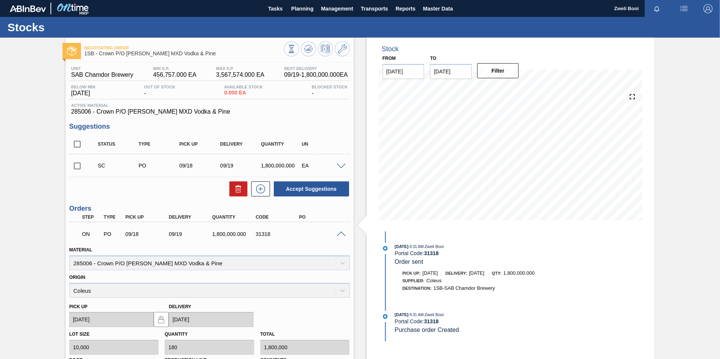
click at [339, 233] on span at bounding box center [341, 235] width 9 height 6
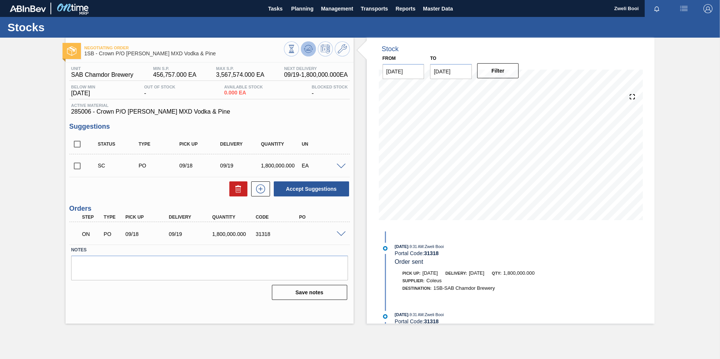
click at [305, 51] on icon at bounding box center [308, 48] width 9 height 9
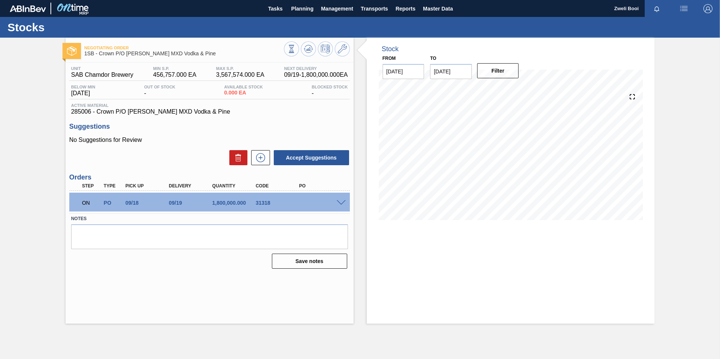
click at [339, 202] on span at bounding box center [341, 203] width 9 height 6
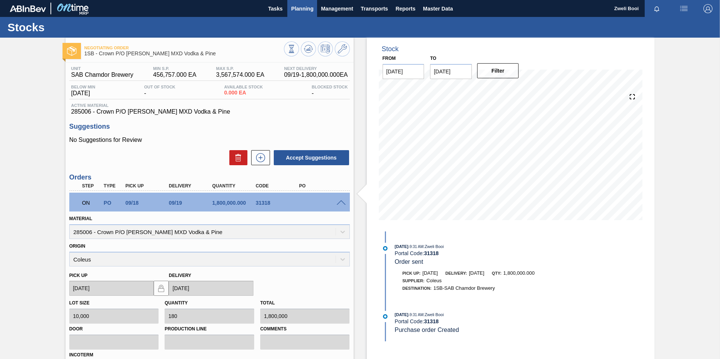
click at [304, 13] on button "Planning" at bounding box center [302, 8] width 30 height 17
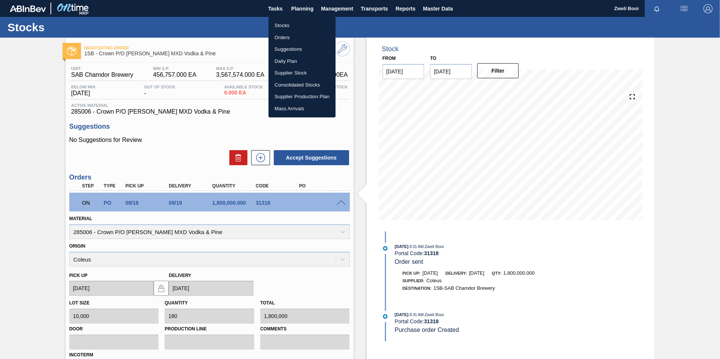
drag, startPoint x: 283, startPoint y: 24, endPoint x: 424, endPoint y: 295, distance: 305.0
click at [283, 24] on li "Stocks" at bounding box center [301, 26] width 67 height 12
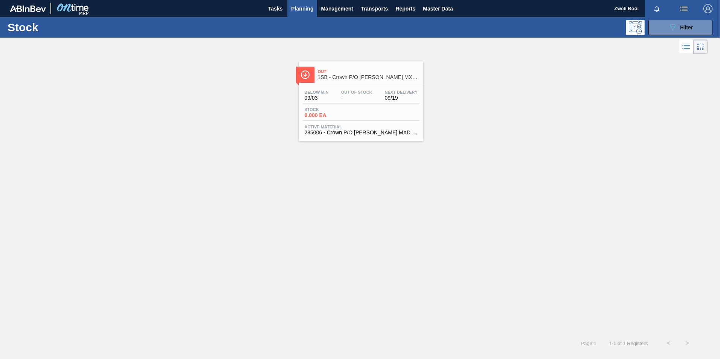
click at [372, 73] on span "Out" at bounding box center [369, 71] width 102 height 5
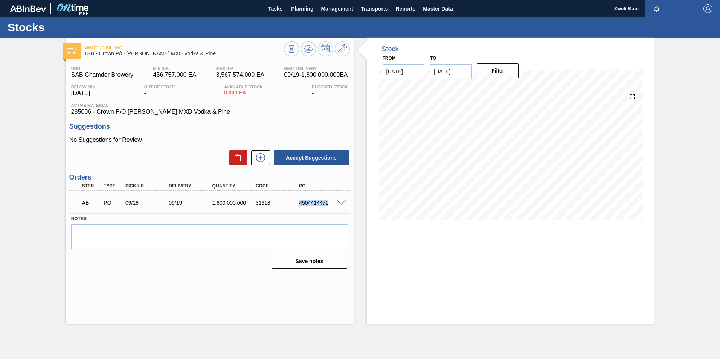
drag, startPoint x: 298, startPoint y: 203, endPoint x: 331, endPoint y: 204, distance: 32.8
click at [331, 204] on div "4504414471" at bounding box center [321, 203] width 49 height 6
copy div "4504414471"
click at [300, 9] on span "Planning" at bounding box center [302, 8] width 22 height 9
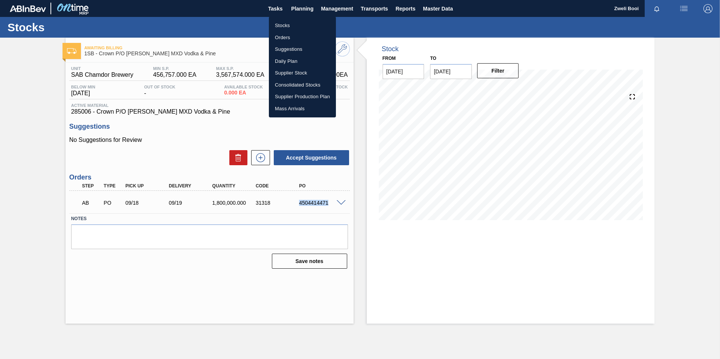
click at [278, 25] on li "Stocks" at bounding box center [302, 26] width 67 height 12
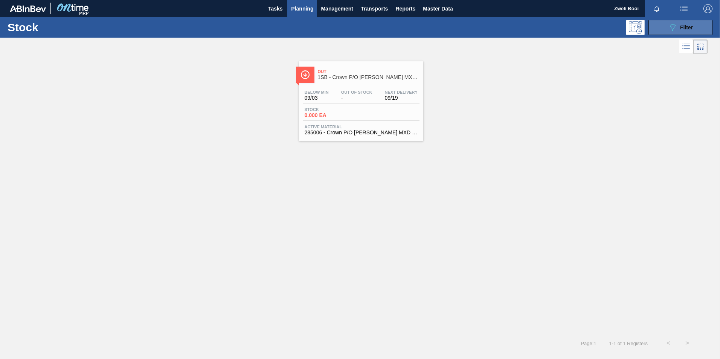
click at [701, 28] on button "089F7B8B-B2A5-4AFE-B5C0-19BA573D28AC Filter" at bounding box center [680, 27] width 64 height 15
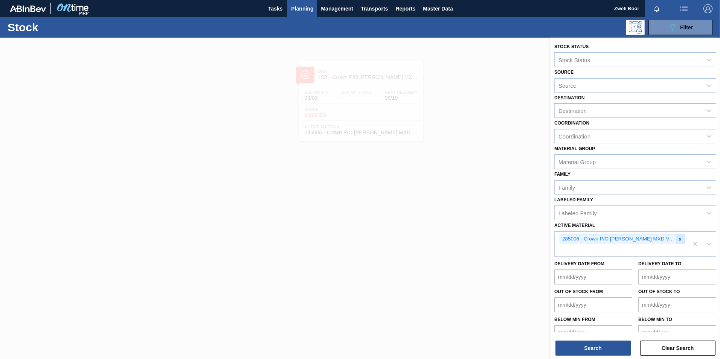
click at [680, 241] on icon at bounding box center [679, 239] width 5 height 5
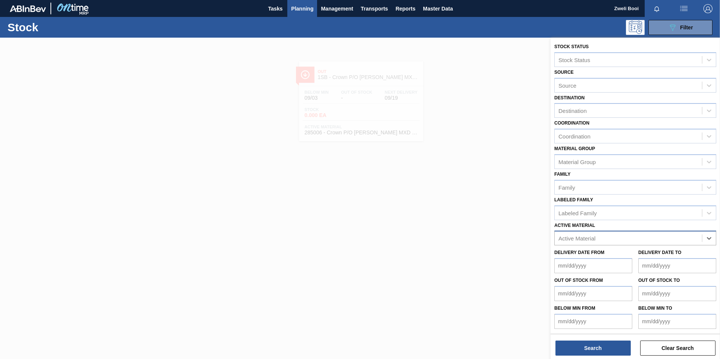
paste Material "285009"
type Material "285009"
click at [646, 258] on div "285009 - Crown P/O Redds MXD Vodka & Guarana" at bounding box center [635, 257] width 162 height 14
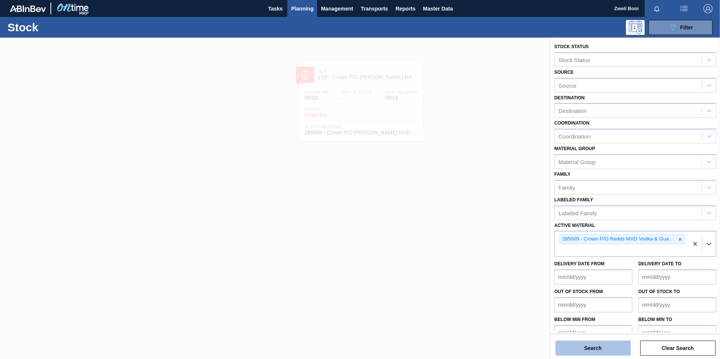
click at [609, 349] on button "Search" at bounding box center [592, 348] width 75 height 15
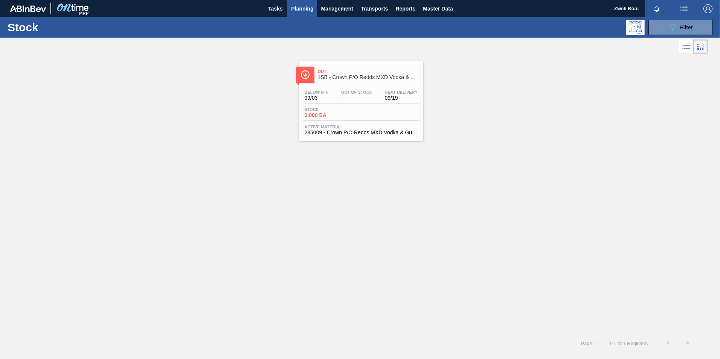
click at [360, 104] on div "Below Min 09/03 Out Of Stock - Next Delivery 09/19 Stock 0.000 EA Active Materi…" at bounding box center [361, 111] width 124 height 51
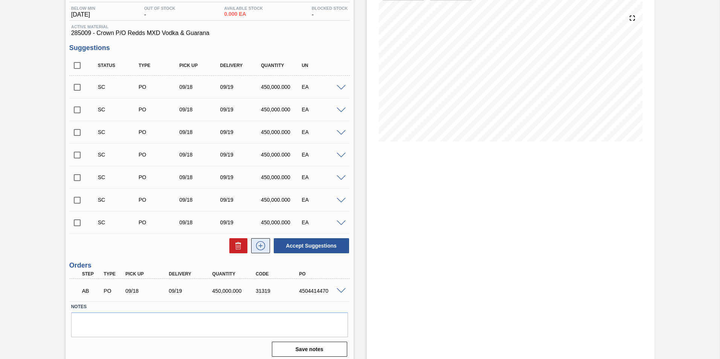
scroll to position [83, 0]
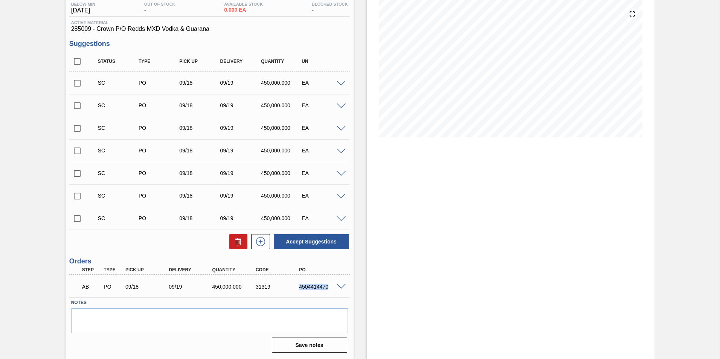
drag, startPoint x: 297, startPoint y: 288, endPoint x: 331, endPoint y: 291, distance: 34.0
click at [331, 291] on div "AB PO 09/18 09/19 450,000.000 31319 4504414470" at bounding box center [207, 286] width 261 height 15
copy div "4504414470"
